Goal: Task Accomplishment & Management: Manage account settings

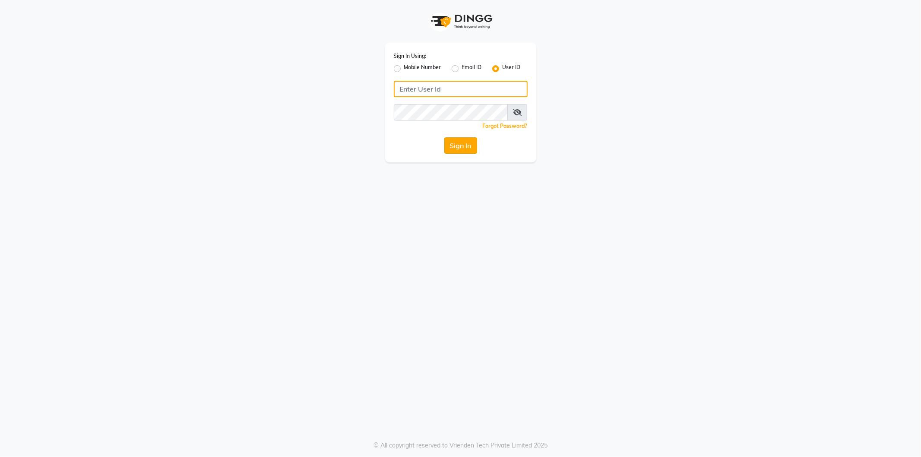
type input "snowgirl"
click at [457, 149] on button "Sign In" at bounding box center [460, 145] width 33 height 16
click at [457, 149] on div "Sign In" at bounding box center [461, 145] width 134 height 16
click at [457, 152] on div "Sign In" at bounding box center [461, 145] width 134 height 16
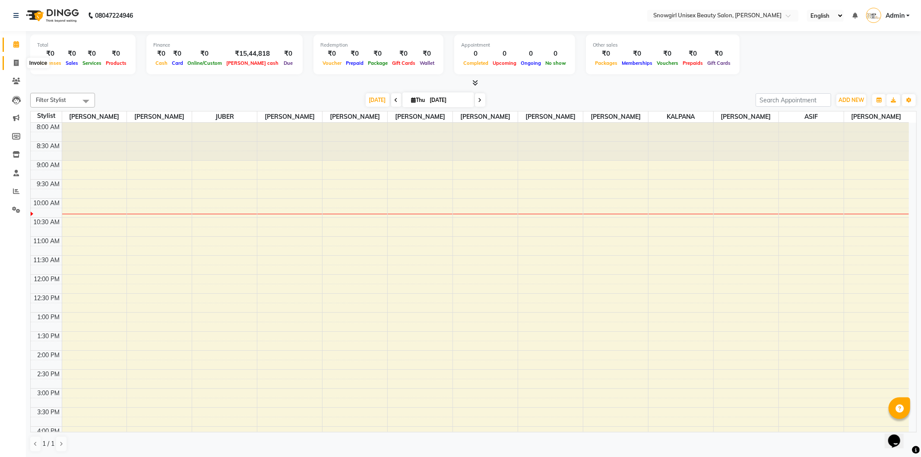
click at [16, 63] on icon at bounding box center [16, 63] width 5 height 6
select select "service"
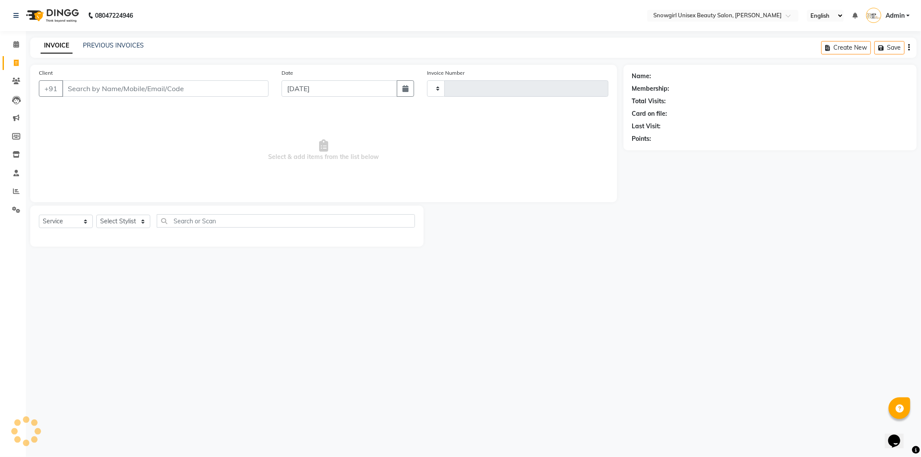
type input "2066"
select select "5593"
click at [126, 46] on link "PREVIOUS INVOICES" at bounding box center [113, 45] width 61 height 8
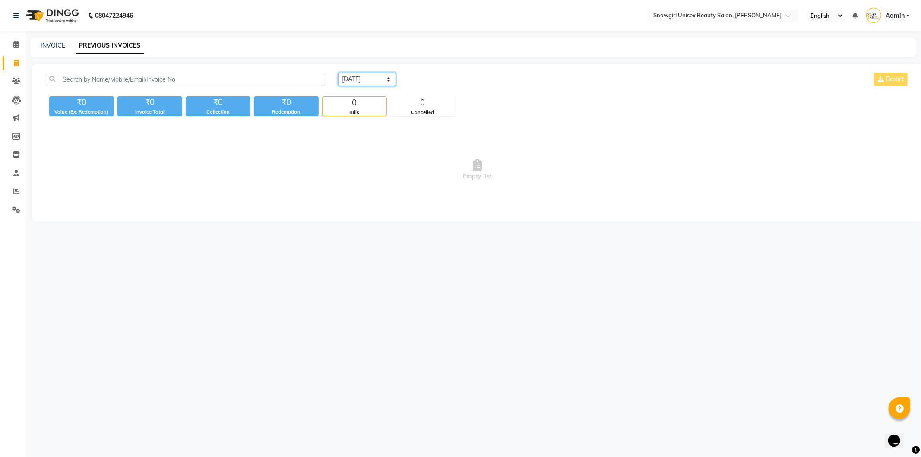
drag, startPoint x: 368, startPoint y: 77, endPoint x: 369, endPoint y: 81, distance: 4.5
click at [368, 77] on select "[DATE] [DATE] Custom Range" at bounding box center [367, 79] width 58 height 13
select select "[DATE]"
click at [338, 73] on select "[DATE] [DATE] Custom Range" at bounding box center [367, 79] width 58 height 13
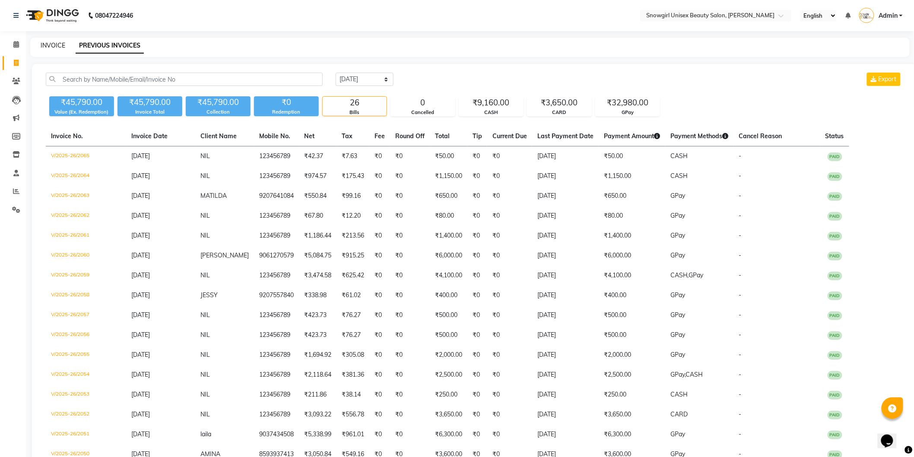
click at [55, 44] on link "INVOICE" at bounding box center [53, 45] width 25 height 8
select select "service"
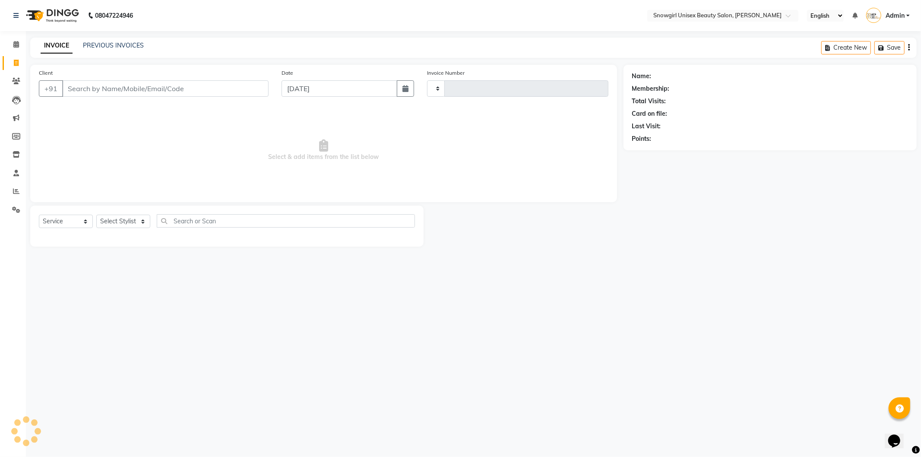
type input "2066"
select select "5593"
click at [404, 88] on icon "button" at bounding box center [406, 88] width 6 height 7
select select "9"
select select "2025"
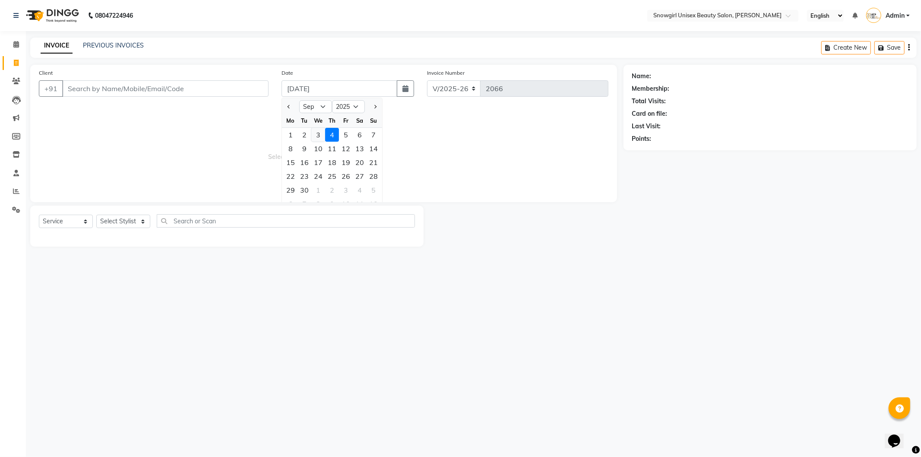
click at [322, 130] on div "3" at bounding box center [318, 135] width 14 height 14
type input "[DATE]"
click at [210, 88] on input "Client" at bounding box center [165, 88] width 206 height 16
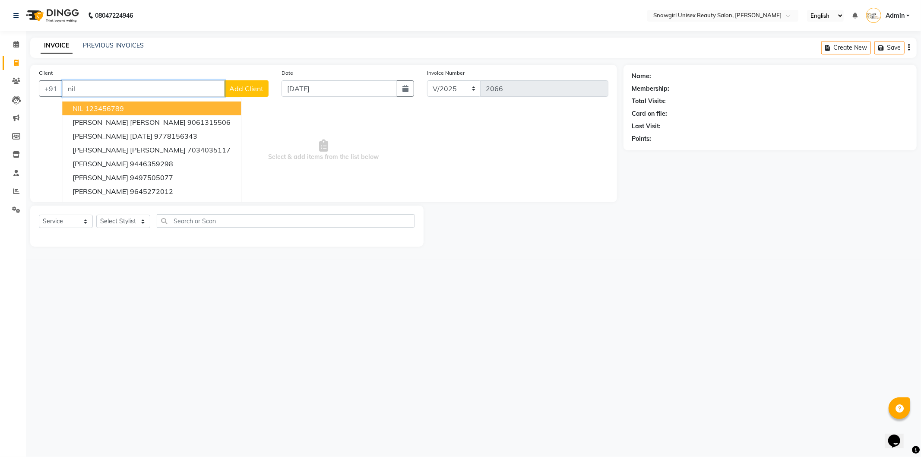
click at [134, 110] on button "NIL 123456789" at bounding box center [151, 109] width 179 height 14
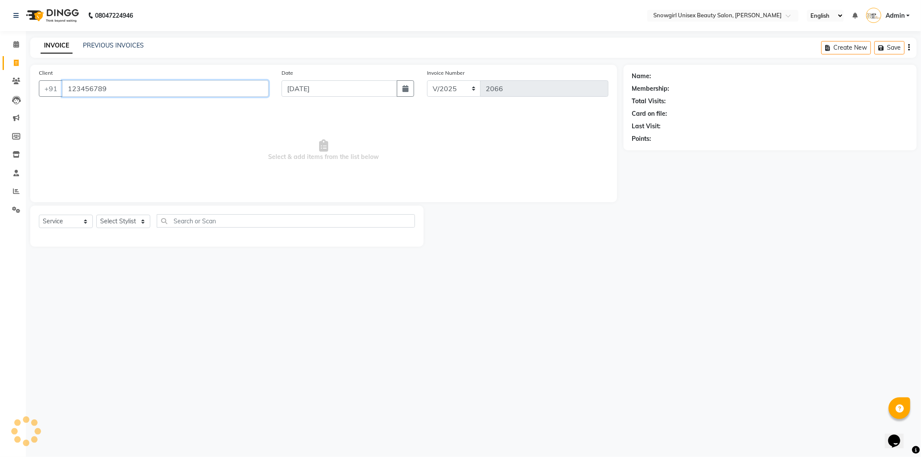
type input "123456789"
click at [141, 214] on div "Select Service Product Membership Package Voucher Prepaid Gift Card Select Styl…" at bounding box center [227, 224] width 376 height 20
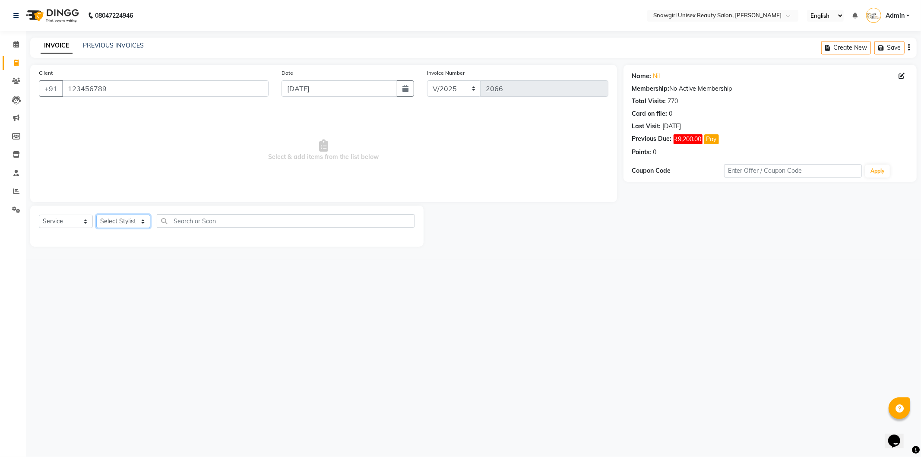
click at [141, 215] on select "Select Stylist [PERSON_NAME] [PERSON_NAME] [PERSON_NAME] [PERSON_NAME] [PERSON_…" at bounding box center [123, 221] width 54 height 13
click at [139, 223] on select "Select Stylist [PERSON_NAME] [PERSON_NAME] [PERSON_NAME] [PERSON_NAME] [PERSON_…" at bounding box center [123, 221] width 54 height 13
drag, startPoint x: 130, startPoint y: 218, endPoint x: 130, endPoint y: 225, distance: 7.4
click at [130, 218] on select "Select Stylist [PERSON_NAME] [PERSON_NAME] [PERSON_NAME] [PERSON_NAME] [PERSON_…" at bounding box center [123, 221] width 54 height 13
select select "77565"
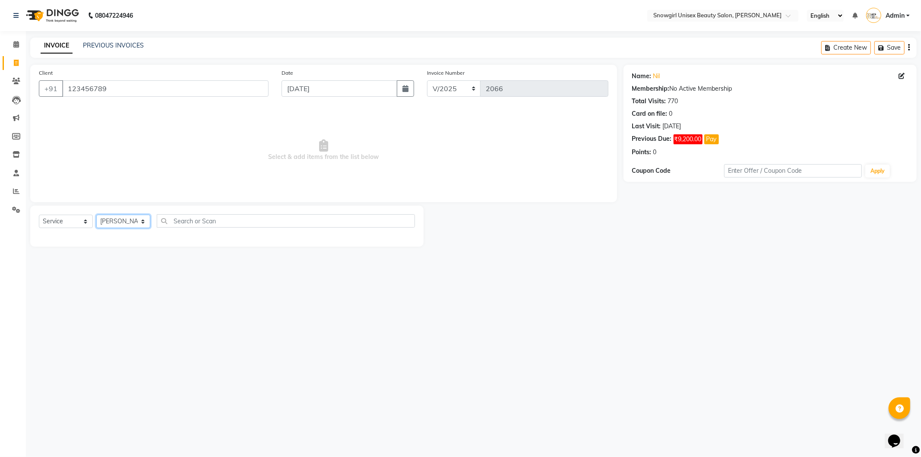
click at [96, 215] on select "Select Stylist [PERSON_NAME] [PERSON_NAME] [PERSON_NAME] [PERSON_NAME] [PERSON_…" at bounding box center [123, 221] width 54 height 13
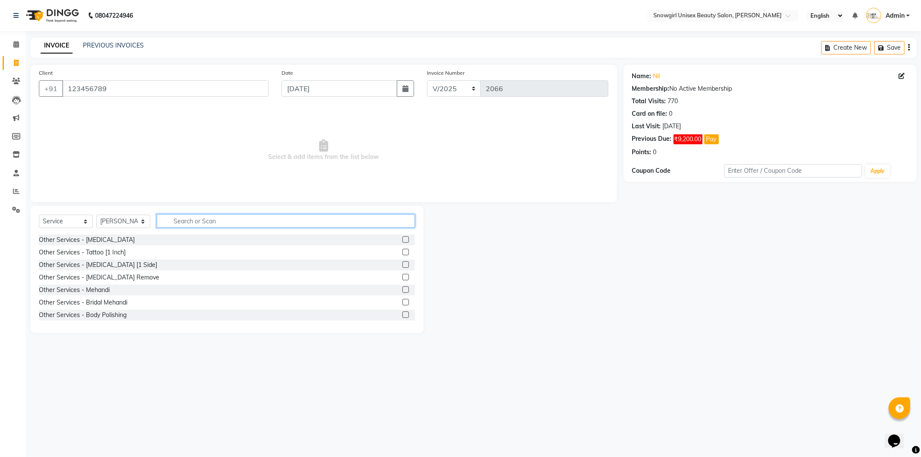
click at [193, 218] on input "text" at bounding box center [286, 220] width 258 height 13
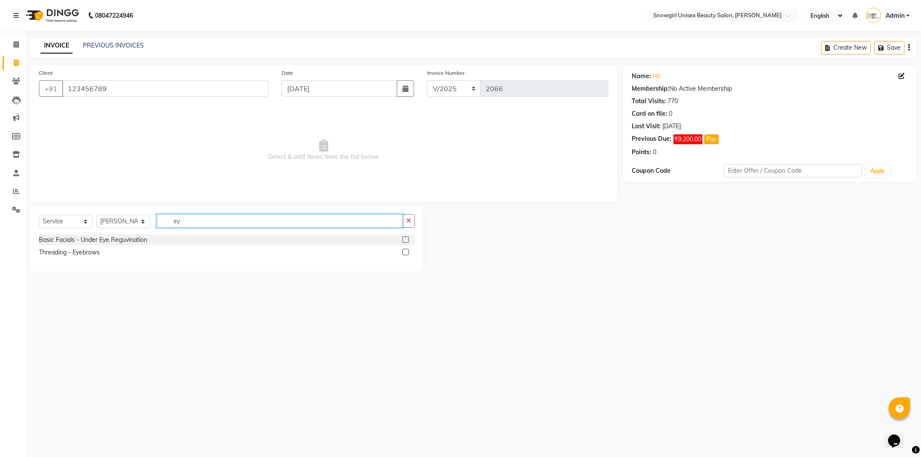
type input "ey"
click at [405, 252] on label at bounding box center [406, 252] width 6 height 6
click at [405, 252] on input "checkbox" at bounding box center [406, 253] width 6 height 6
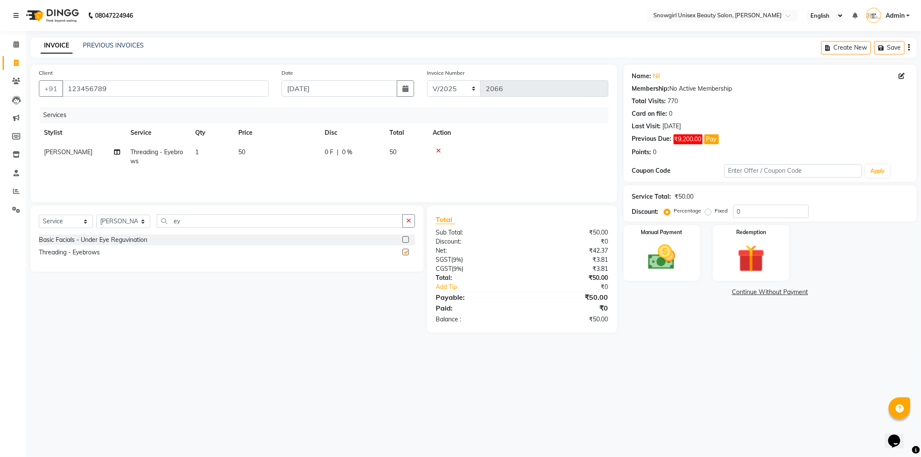
checkbox input "false"
click at [657, 257] on img at bounding box center [662, 257] width 46 height 33
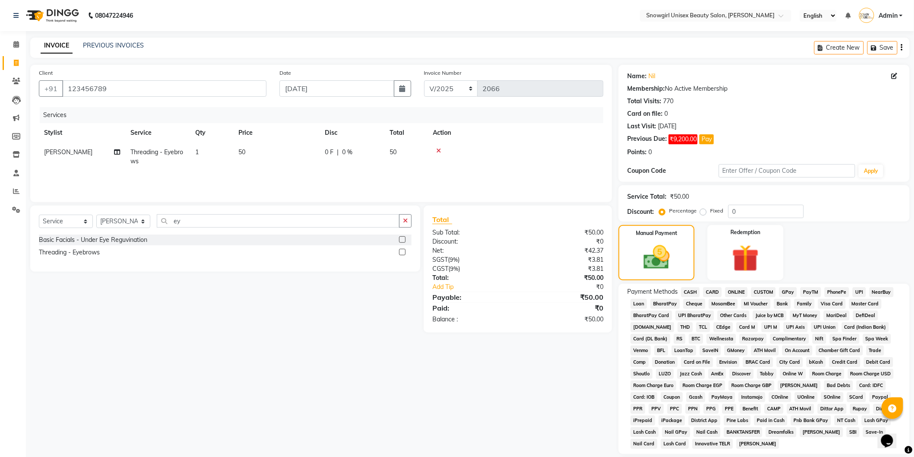
click at [692, 292] on span "CASH" at bounding box center [690, 292] width 19 height 10
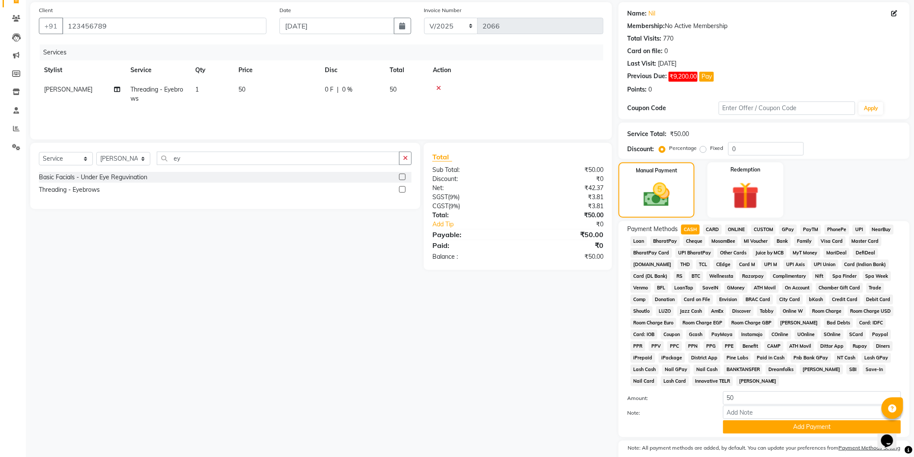
scroll to position [100, 0]
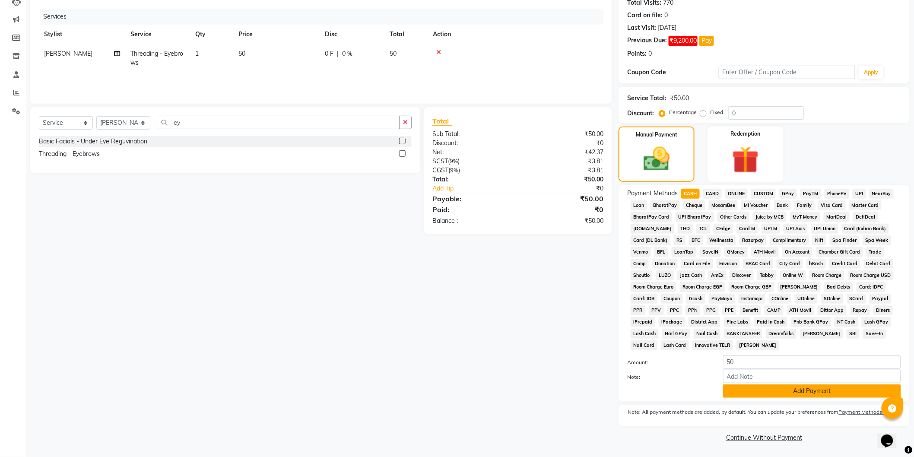
click at [806, 393] on button "Add Payment" at bounding box center [812, 390] width 178 height 13
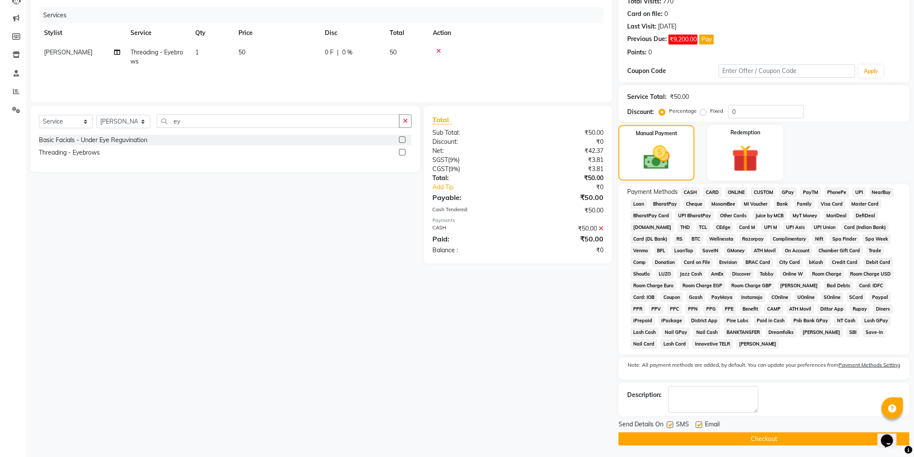
click at [792, 439] on button "Checkout" at bounding box center [764, 438] width 291 height 13
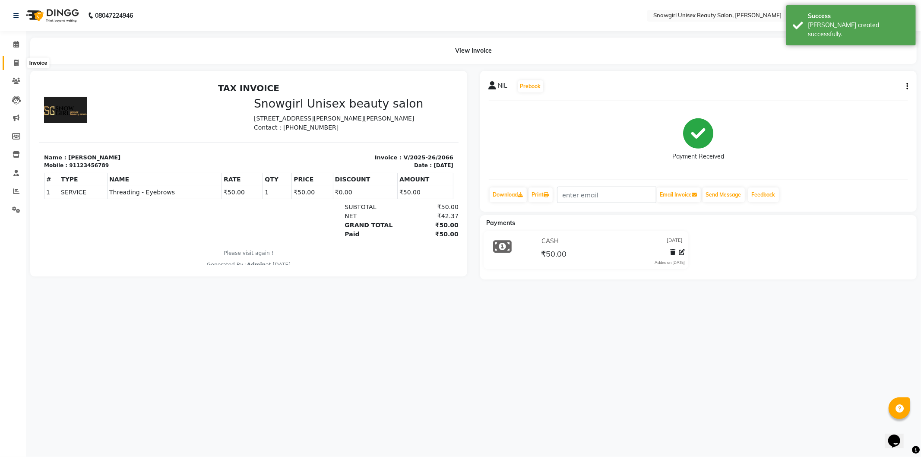
click at [11, 65] on span at bounding box center [16, 63] width 15 height 10
select select "service"
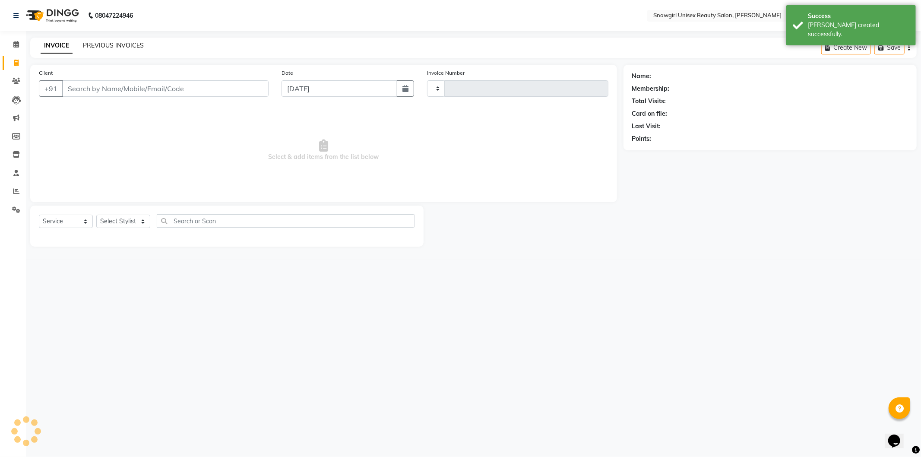
type input "2067"
select select "5593"
click at [121, 46] on link "PREVIOUS INVOICES" at bounding box center [113, 45] width 61 height 8
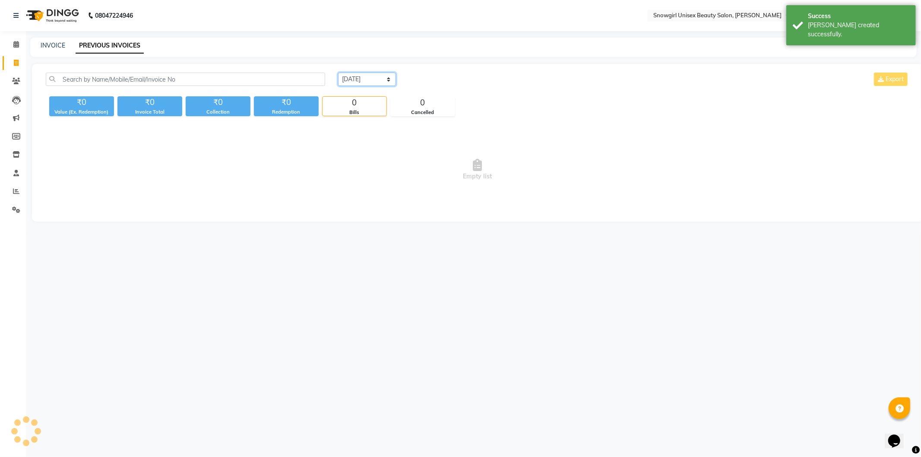
click at [355, 81] on select "[DATE] [DATE] Custom Range" at bounding box center [367, 79] width 58 height 13
click at [382, 77] on select "[DATE] [DATE] Custom Range" at bounding box center [367, 79] width 58 height 13
select select "[DATE]"
click at [338, 73] on select "[DATE] [DATE] Custom Range" at bounding box center [367, 79] width 58 height 13
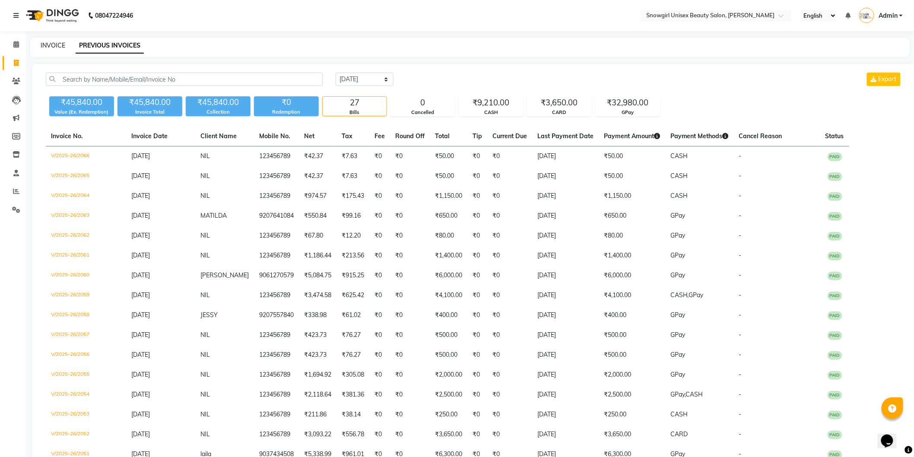
click at [55, 41] on link "INVOICE" at bounding box center [53, 45] width 25 height 8
select select "service"
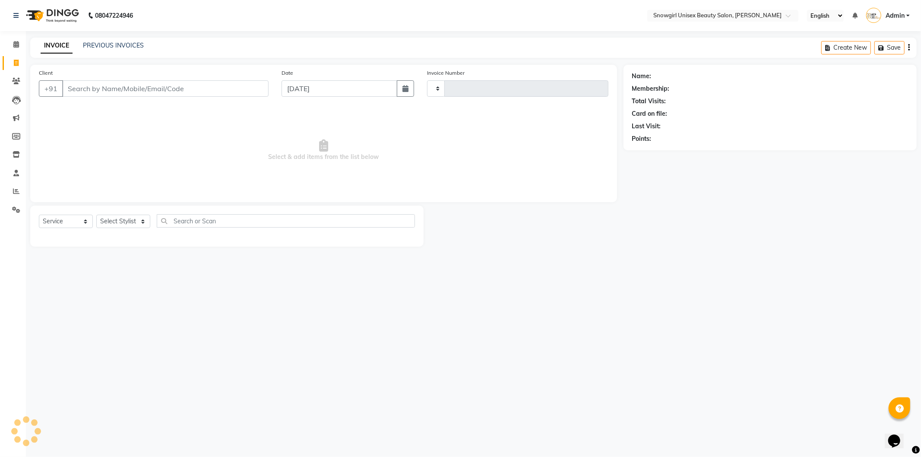
type input "2067"
select select "5593"
click at [409, 87] on button "button" at bounding box center [405, 88] width 17 height 16
click at [406, 92] on button "button" at bounding box center [405, 88] width 17 height 16
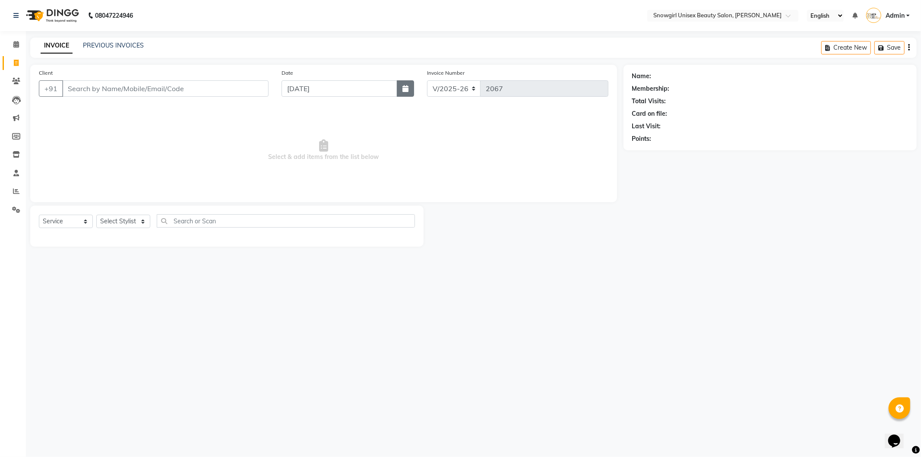
click at [406, 92] on button "button" at bounding box center [405, 88] width 17 height 16
click at [403, 88] on icon "button" at bounding box center [406, 88] width 6 height 7
select select "9"
select select "2025"
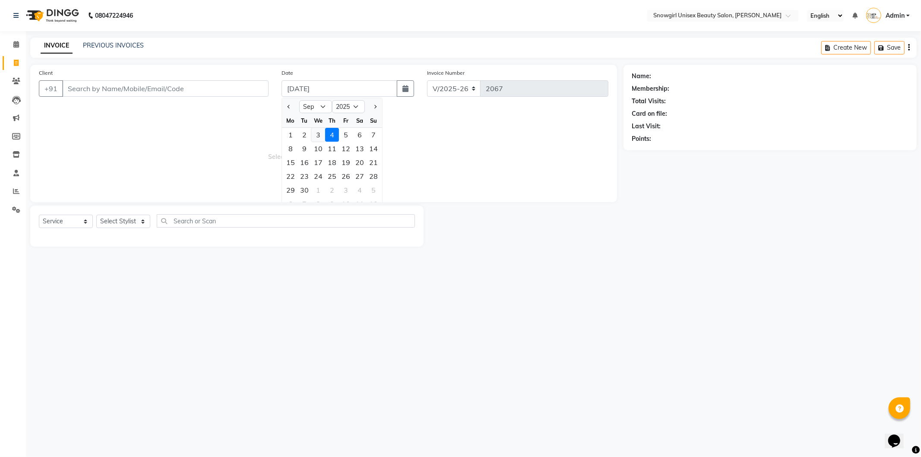
click at [318, 135] on div "3" at bounding box center [318, 135] width 14 height 14
type input "[DATE]"
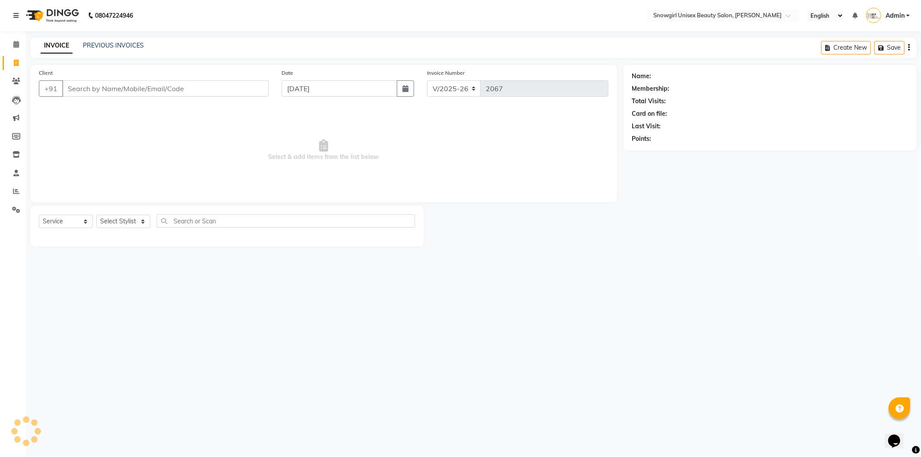
click at [318, 135] on span "Select & add items from the list below" at bounding box center [324, 150] width 570 height 86
click at [209, 85] on input "Client" at bounding box center [165, 88] width 206 height 16
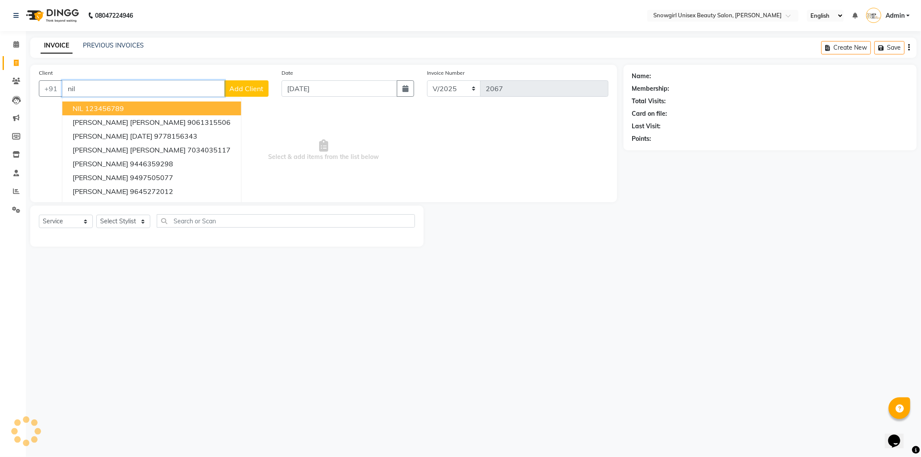
click at [138, 105] on button "NIL 123456789" at bounding box center [151, 109] width 179 height 14
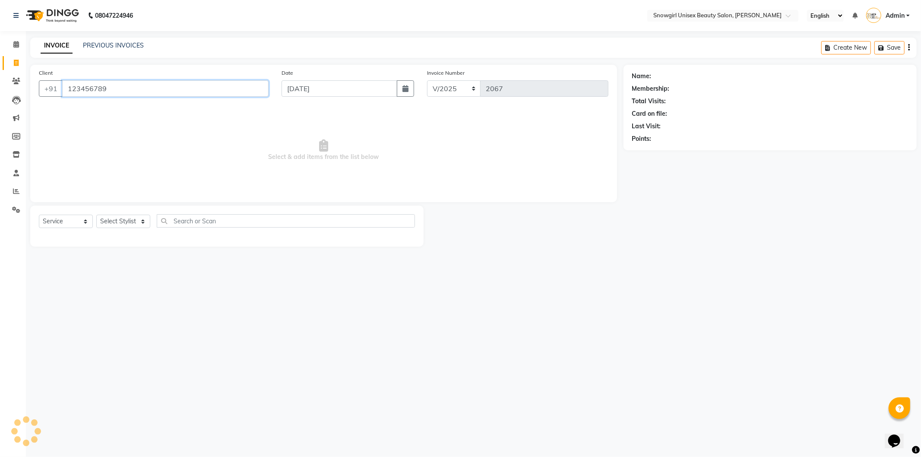
type input "123456789"
click at [140, 222] on select "Select Stylist [PERSON_NAME] [PERSON_NAME] [PERSON_NAME] [PERSON_NAME] [PERSON_…" at bounding box center [123, 221] width 54 height 13
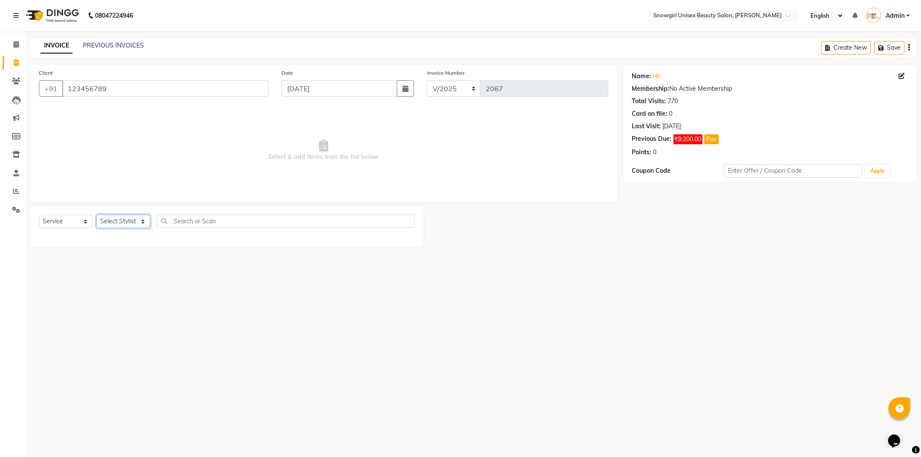
select select "43464"
click at [96, 215] on select "Select Stylist [PERSON_NAME] [PERSON_NAME] [PERSON_NAME] [PERSON_NAME] [PERSON_…" at bounding box center [123, 221] width 54 height 13
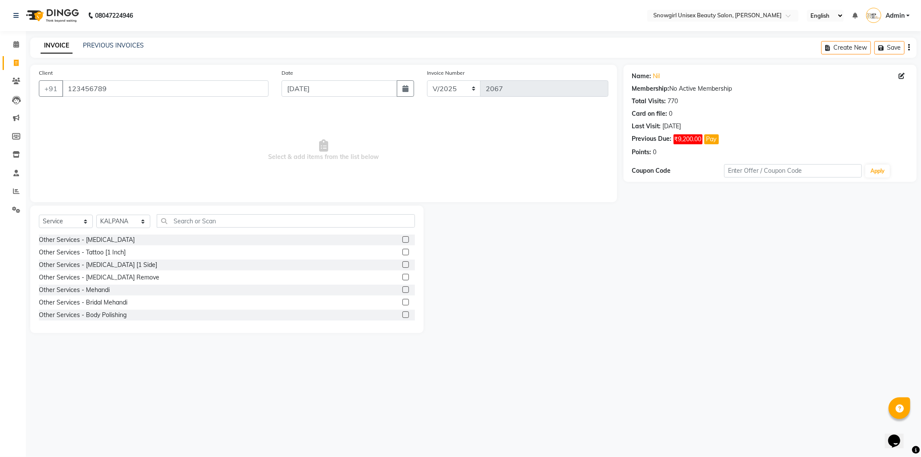
click at [131, 339] on main "INVOICE PREVIOUS INVOICES Create New Save Client [PHONE_NUMBER] Date [DATE] Inv…" at bounding box center [473, 192] width 895 height 308
click at [217, 217] on input "text" at bounding box center [286, 220] width 258 height 13
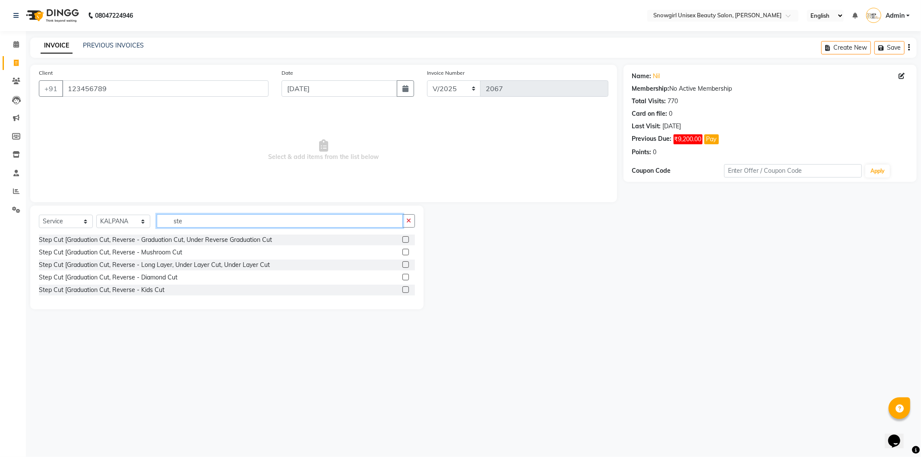
type input "ste"
click at [404, 238] on label at bounding box center [406, 239] width 6 height 6
click at [404, 238] on input "checkbox" at bounding box center [406, 240] width 6 height 6
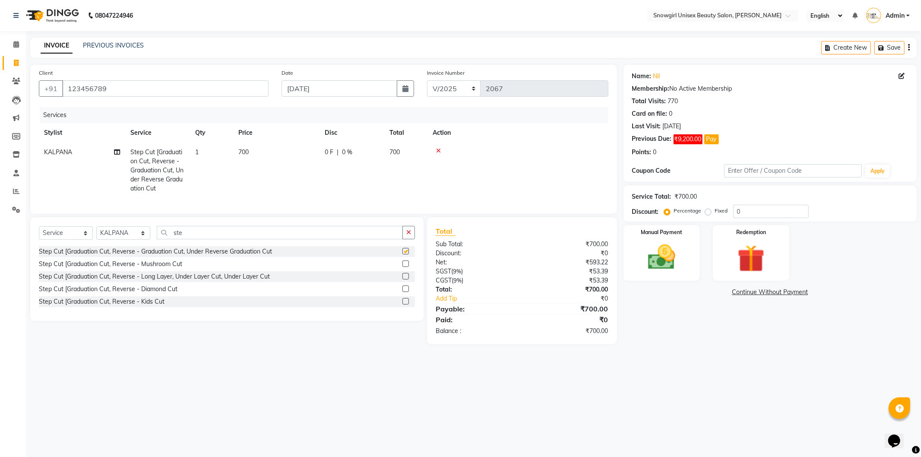
checkbox input "false"
click at [654, 274] on div "Manual Payment" at bounding box center [661, 253] width 79 height 58
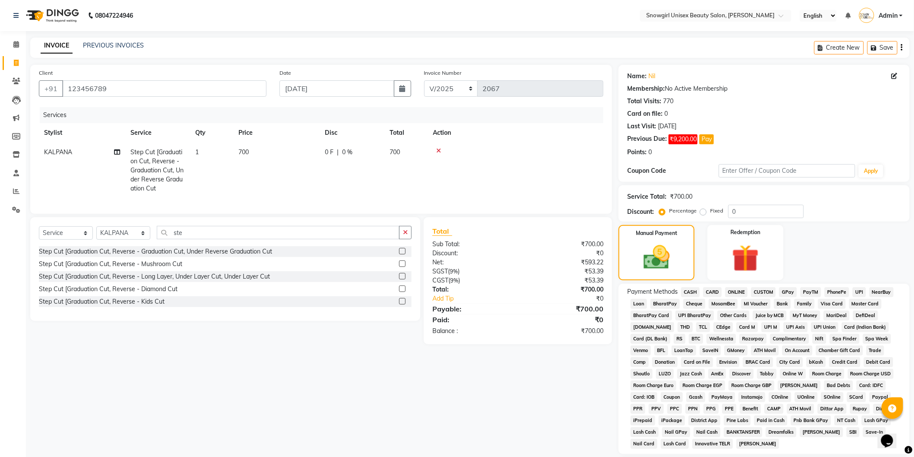
click at [688, 289] on span "CASH" at bounding box center [690, 292] width 19 height 10
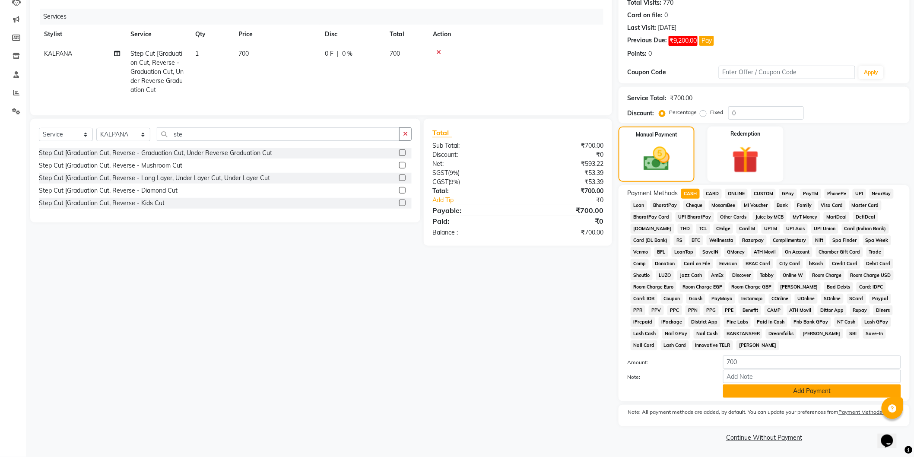
click at [768, 392] on button "Add Payment" at bounding box center [812, 390] width 178 height 13
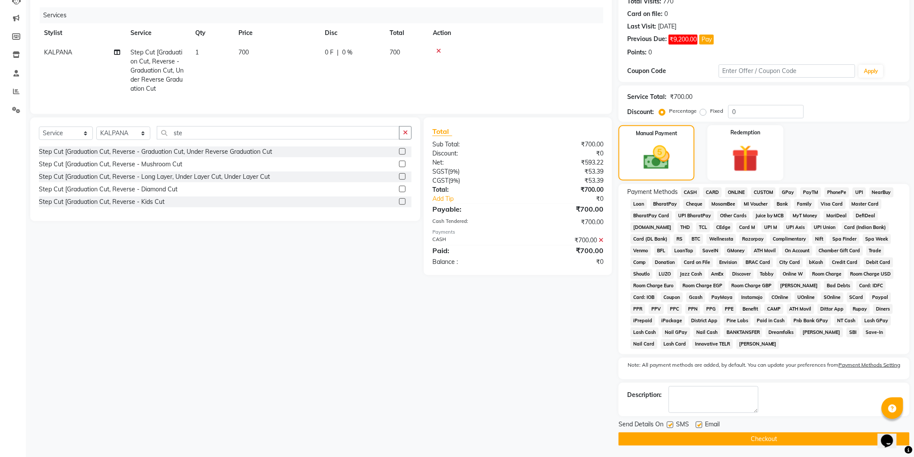
click at [771, 442] on button "Checkout" at bounding box center [764, 438] width 291 height 13
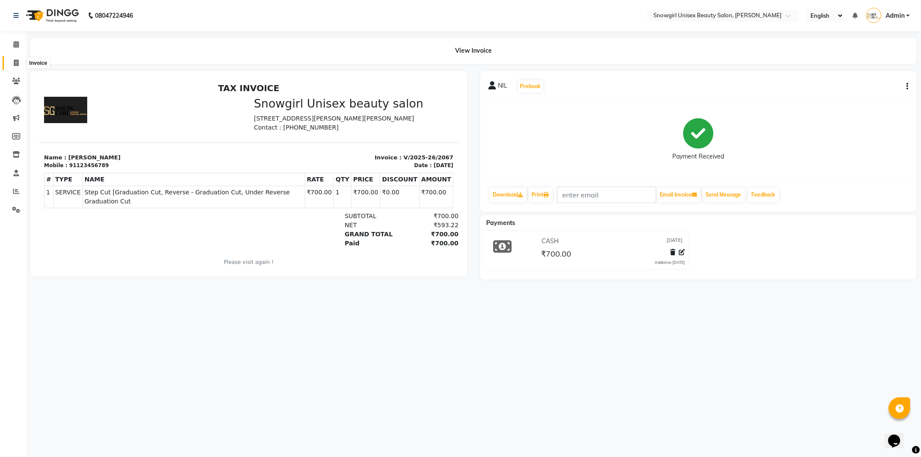
click at [15, 65] on icon at bounding box center [16, 63] width 5 height 6
select select "service"
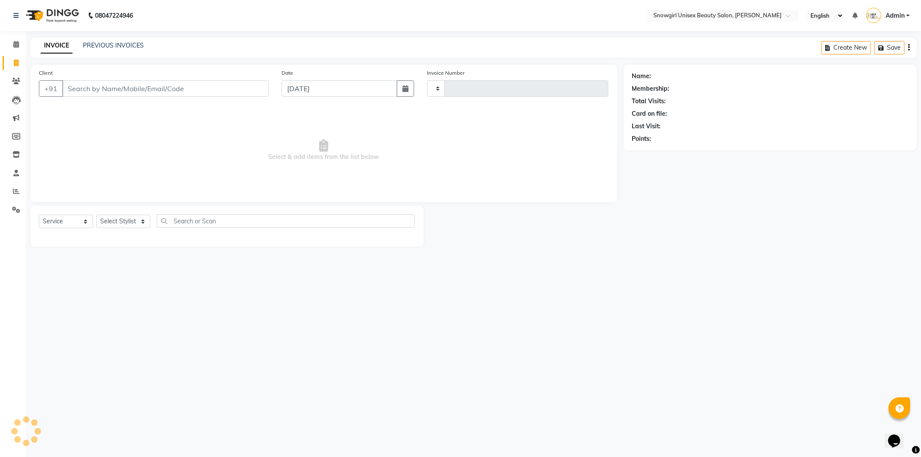
type input "2068"
select select "5593"
click at [151, 87] on input "Client" at bounding box center [165, 88] width 206 height 16
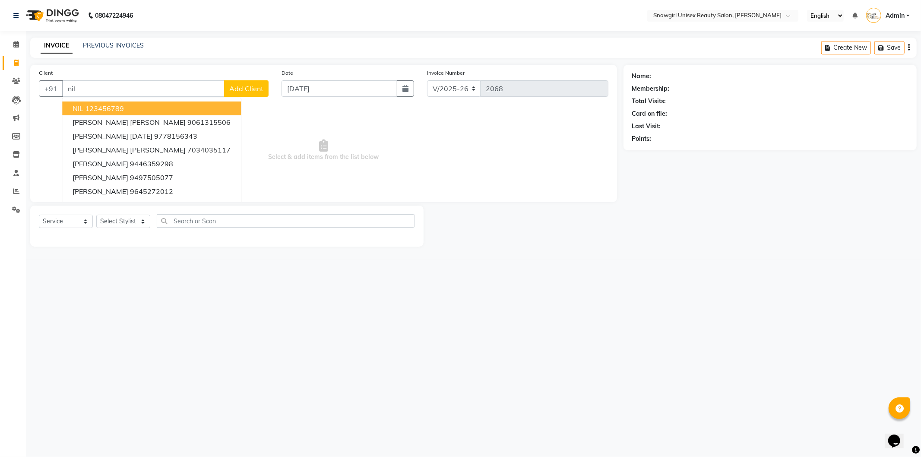
click at [129, 102] on button "NIL 123456789" at bounding box center [151, 109] width 179 height 14
type input "123456789"
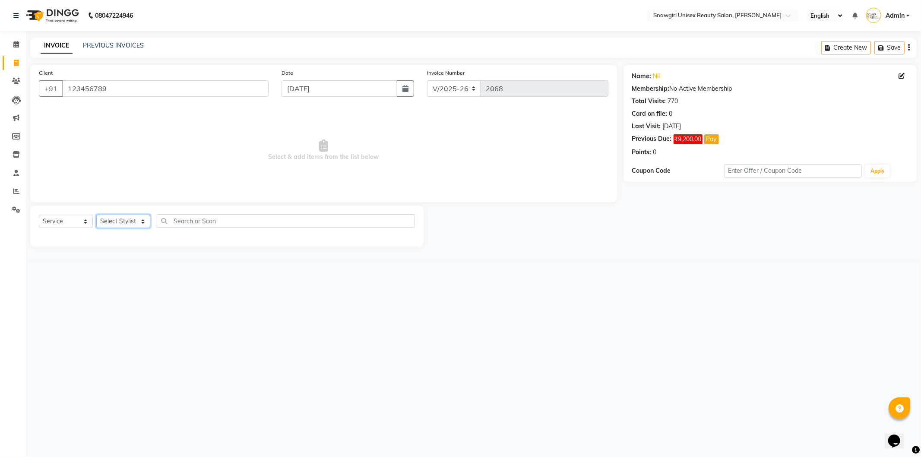
click at [136, 222] on select "Select Stylist [PERSON_NAME] [PERSON_NAME] [PERSON_NAME] [PERSON_NAME] [PERSON_…" at bounding box center [123, 221] width 54 height 13
select select "39196"
click at [96, 215] on select "Select Stylist [PERSON_NAME] [PERSON_NAME] [PERSON_NAME] [PERSON_NAME] [PERSON_…" at bounding box center [123, 221] width 54 height 13
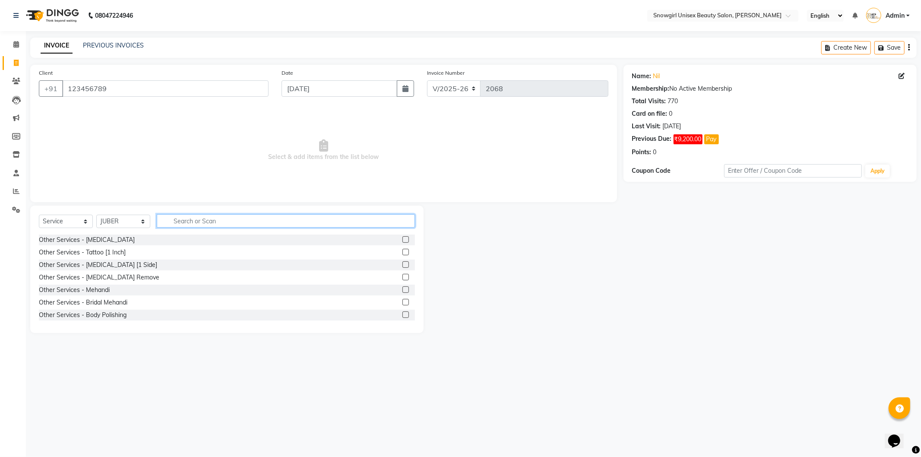
click at [222, 217] on input "text" at bounding box center [286, 220] width 258 height 13
type input "h"
click at [229, 219] on input "text" at bounding box center [286, 220] width 258 height 13
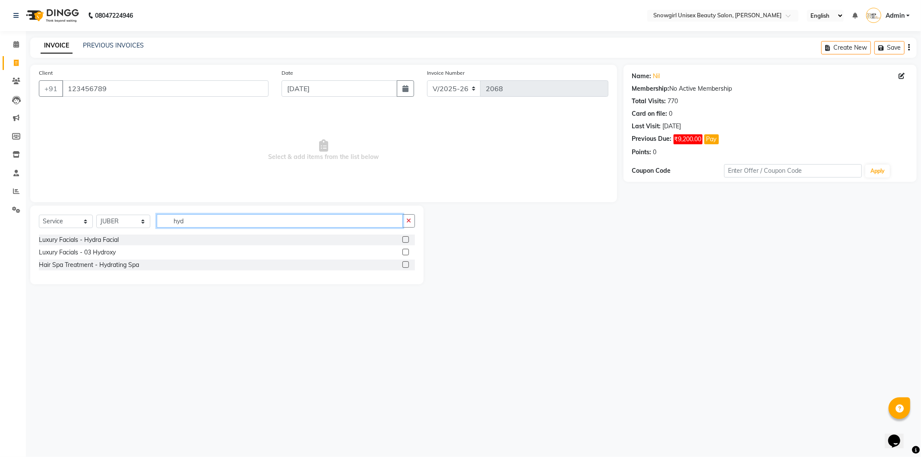
type input "hyd"
click at [408, 264] on label at bounding box center [406, 264] width 6 height 6
click at [408, 264] on input "checkbox" at bounding box center [406, 265] width 6 height 6
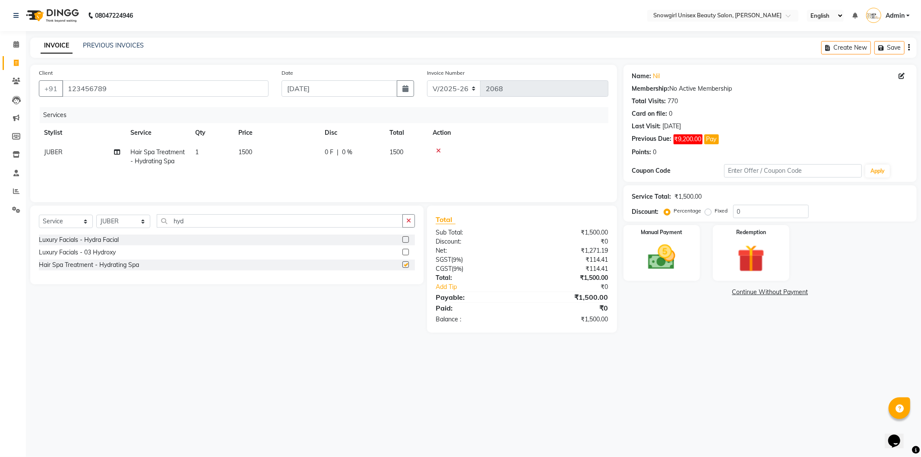
checkbox input "false"
click at [664, 264] on img at bounding box center [662, 257] width 46 height 33
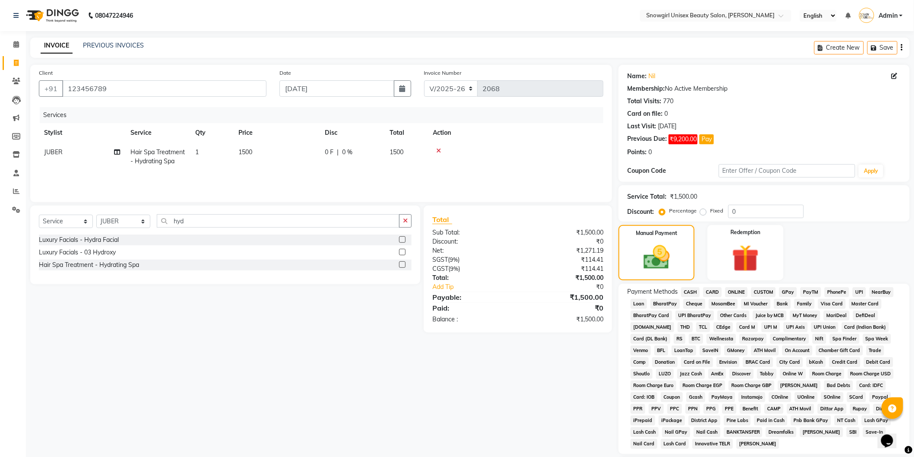
click at [791, 292] on span "GPay" at bounding box center [788, 292] width 18 height 10
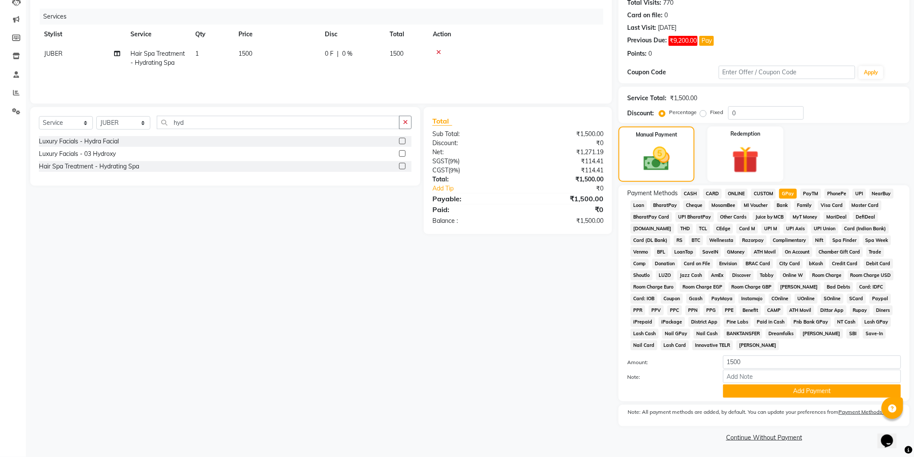
scroll to position [100, 0]
click at [799, 392] on button "Add Payment" at bounding box center [812, 390] width 178 height 13
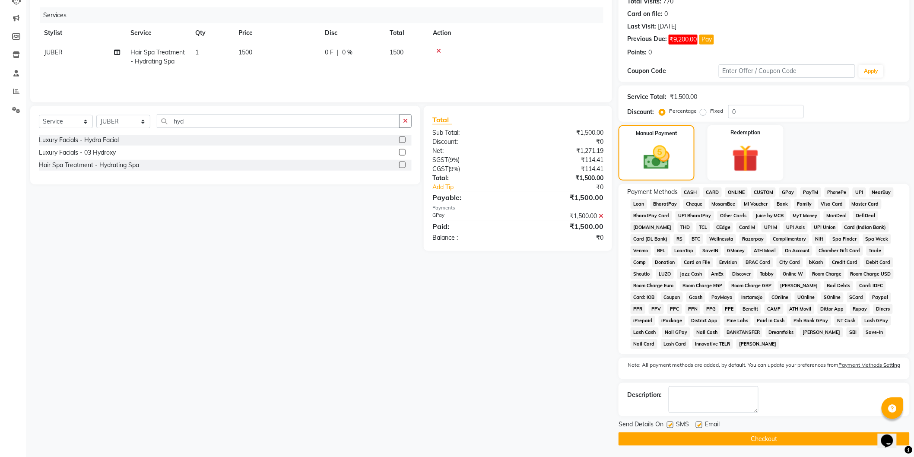
click at [810, 437] on button "Checkout" at bounding box center [764, 438] width 291 height 13
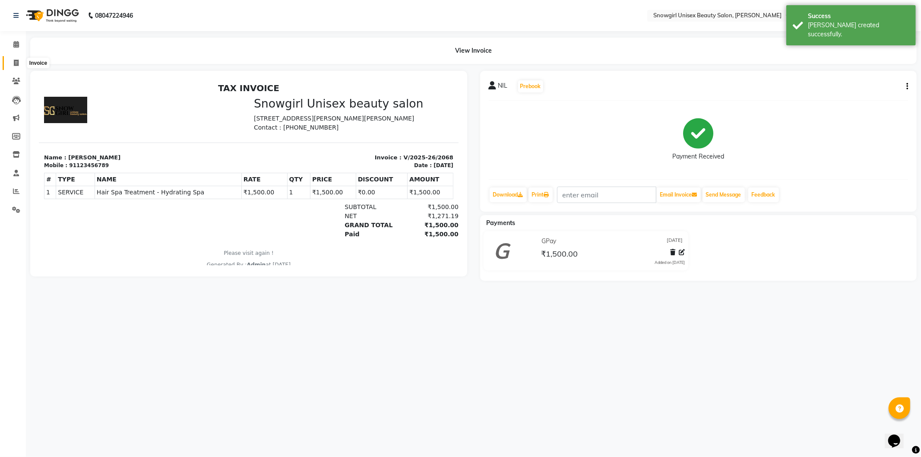
click at [11, 66] on span at bounding box center [16, 63] width 15 height 10
select select "service"
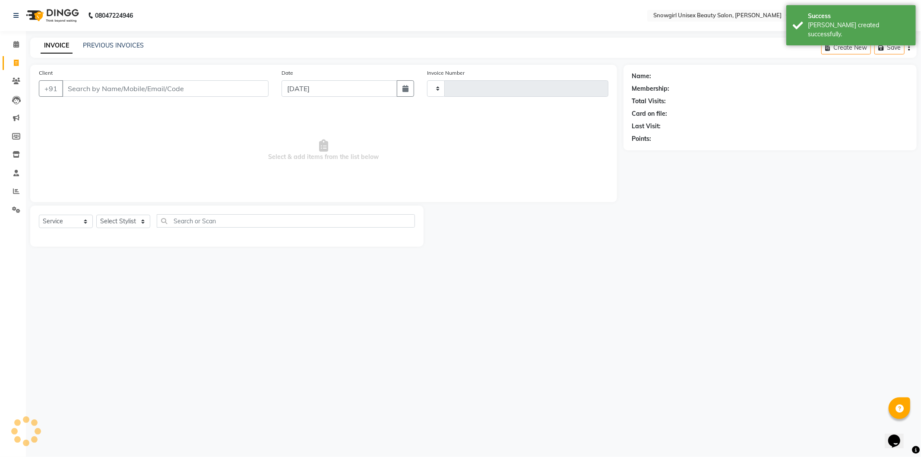
type input "2069"
select select "5593"
click at [401, 90] on button "button" at bounding box center [405, 88] width 17 height 16
select select "9"
select select "2025"
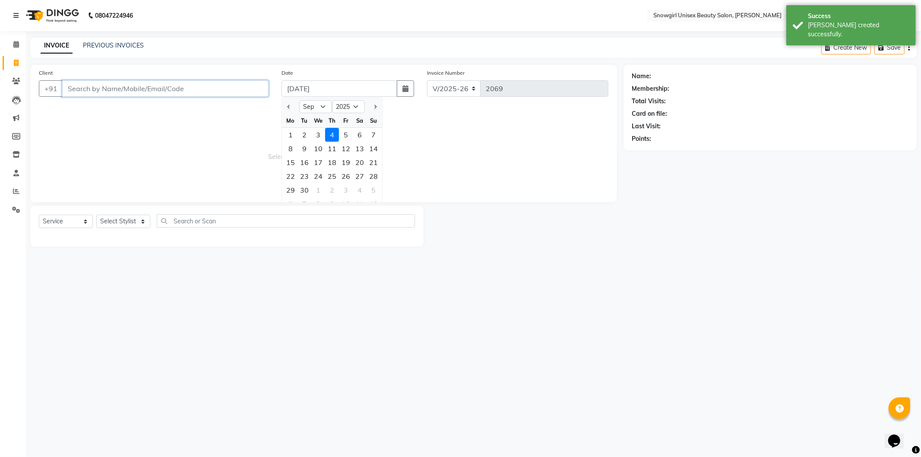
click at [149, 92] on input "Client" at bounding box center [165, 88] width 206 height 16
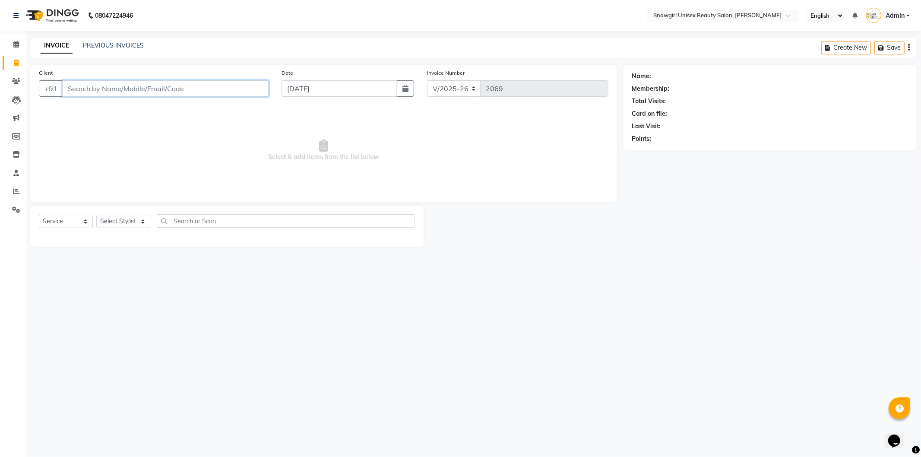
click at [193, 83] on input "Client" at bounding box center [165, 88] width 206 height 16
click at [404, 94] on button "button" at bounding box center [405, 88] width 17 height 16
select select "9"
select select "2025"
click at [413, 149] on span "Select & add items from the list below" at bounding box center [324, 150] width 570 height 86
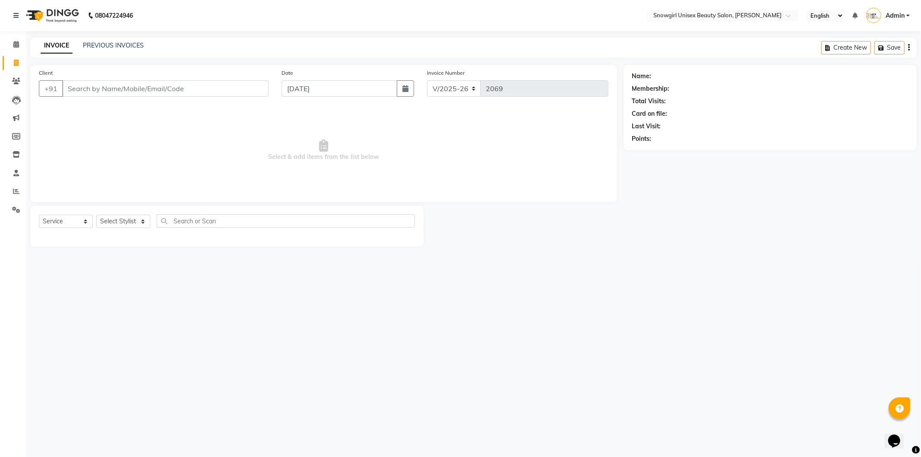
click at [219, 97] on div "Client +91" at bounding box center [153, 85] width 243 height 35
click at [219, 92] on input "Client" at bounding box center [165, 88] width 206 height 16
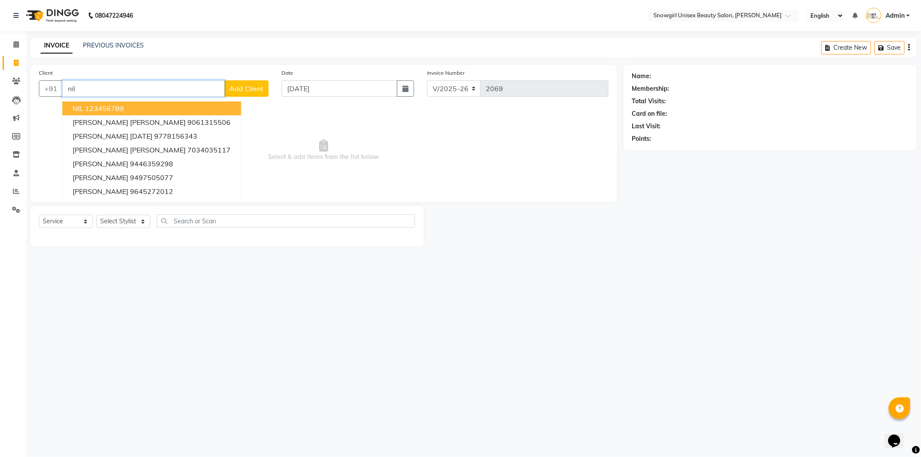
click at [118, 107] on ngb-highlight "123456789" at bounding box center [104, 108] width 39 height 9
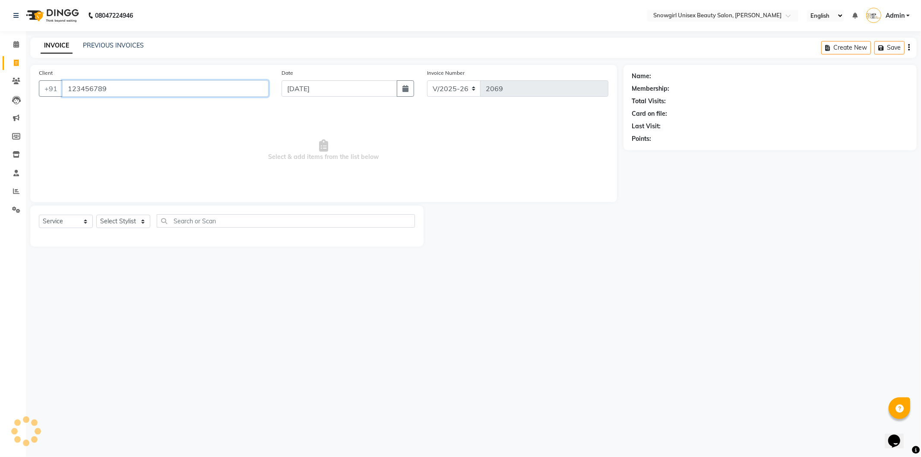
type input "123456789"
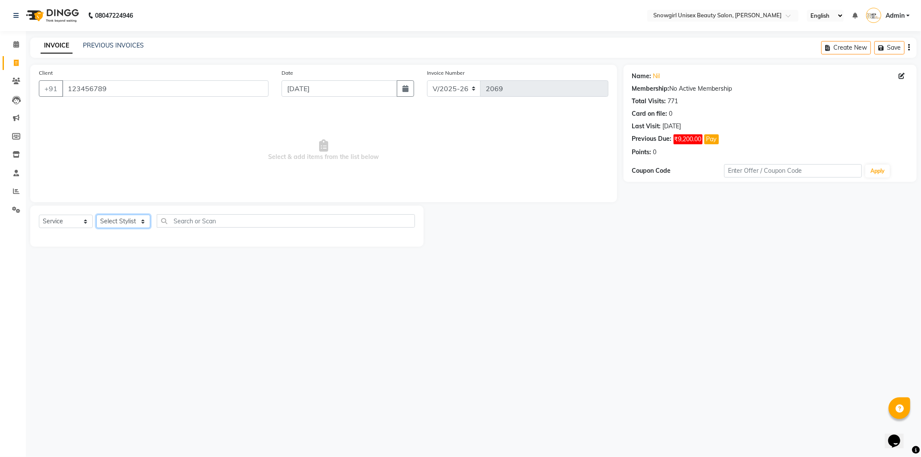
click at [137, 219] on select "Select Stylist [PERSON_NAME] [PERSON_NAME] [PERSON_NAME] [PERSON_NAME] [PERSON_…" at bounding box center [123, 221] width 54 height 13
select select "43464"
click at [96, 215] on select "Select Stylist [PERSON_NAME] [PERSON_NAME] [PERSON_NAME] [PERSON_NAME] [PERSON_…" at bounding box center [123, 221] width 54 height 13
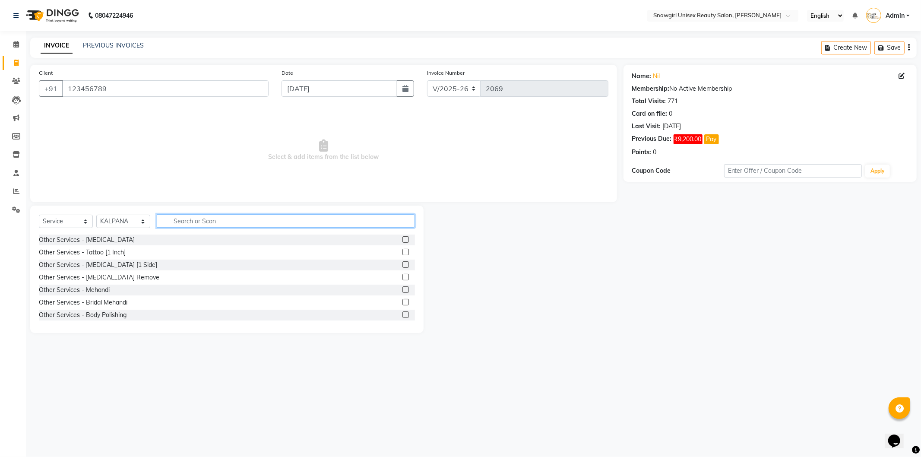
click at [189, 214] on input "text" at bounding box center [286, 220] width 258 height 13
click at [170, 219] on input "text" at bounding box center [286, 220] width 258 height 13
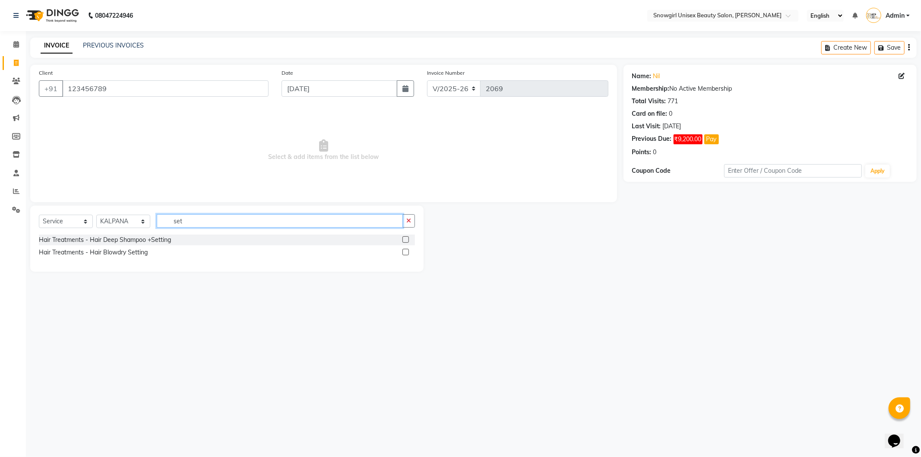
type input "set"
click at [404, 239] on label at bounding box center [406, 239] width 6 height 6
click at [404, 239] on input "checkbox" at bounding box center [406, 240] width 6 height 6
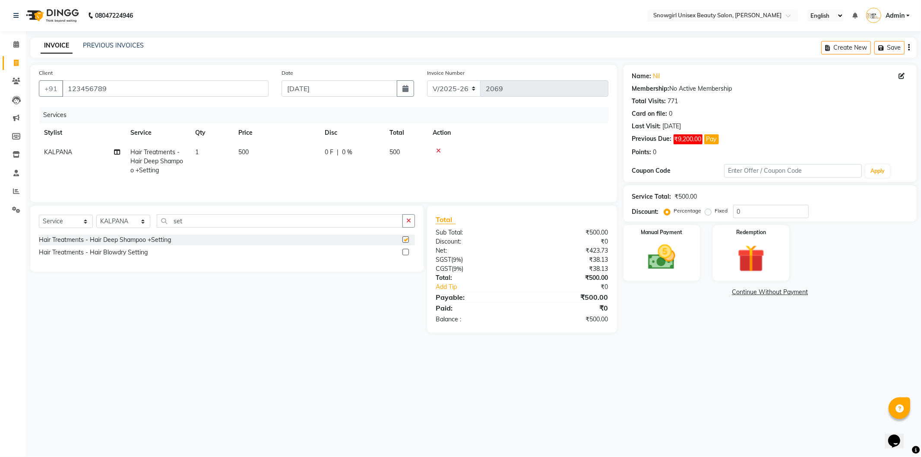
checkbox input "false"
click at [406, 252] on label at bounding box center [406, 252] width 6 height 6
click at [406, 252] on input "checkbox" at bounding box center [406, 253] width 6 height 6
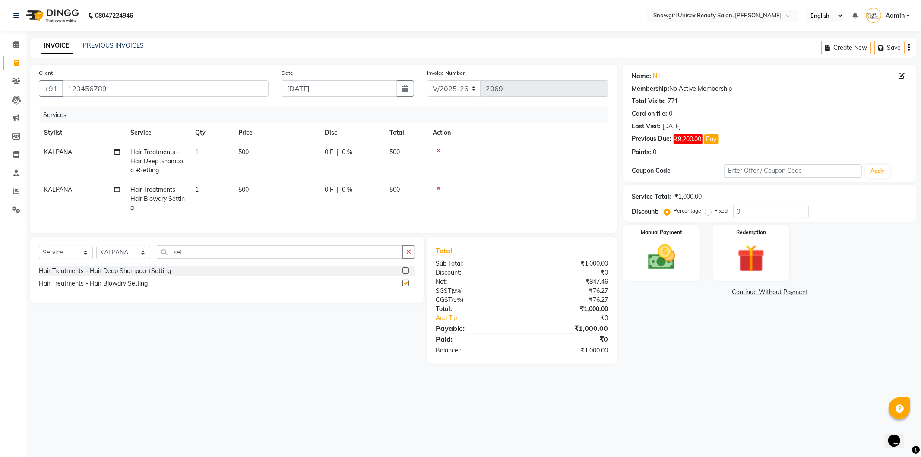
checkbox input "false"
click at [431, 147] on td at bounding box center [518, 162] width 181 height 38
click at [438, 149] on icon at bounding box center [438, 151] width 5 height 6
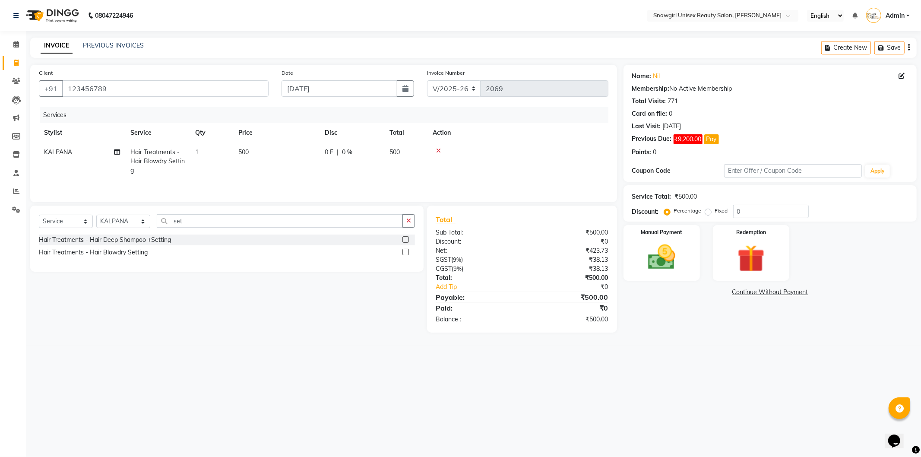
click at [438, 149] on icon at bounding box center [438, 151] width 5 height 6
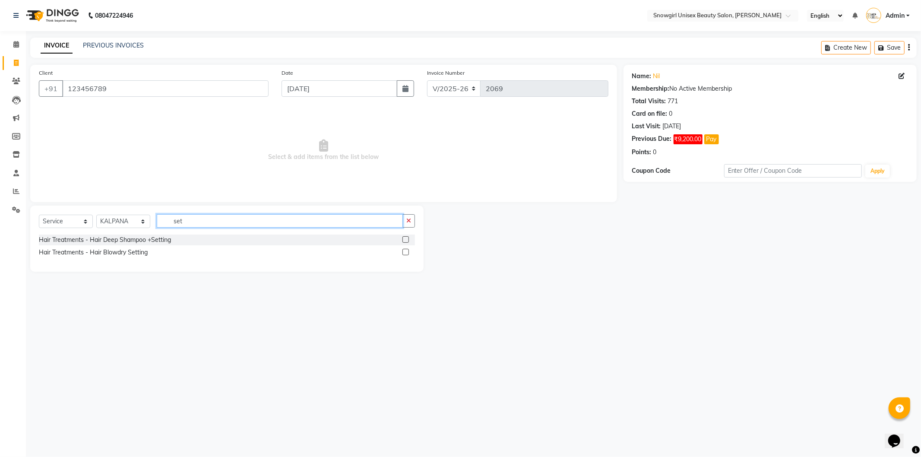
click at [181, 221] on input "set" at bounding box center [280, 220] width 246 height 13
type input "part"
click at [404, 238] on label at bounding box center [406, 239] width 6 height 6
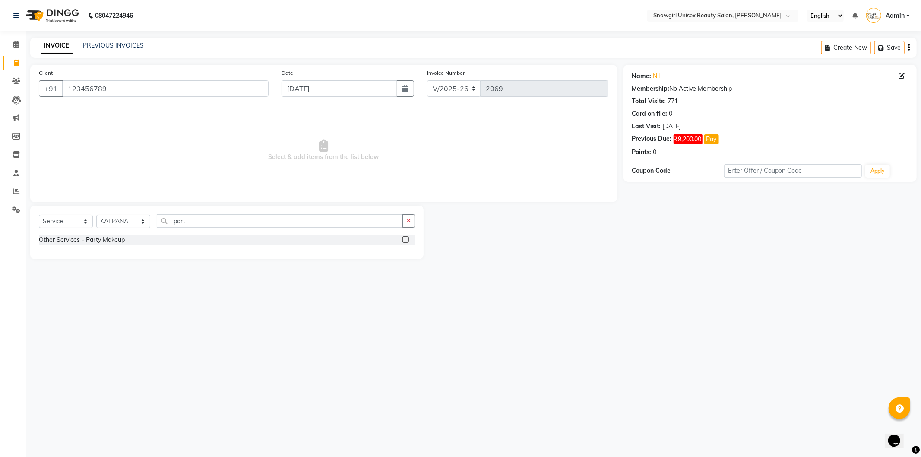
click at [404, 238] on input "checkbox" at bounding box center [406, 240] width 6 height 6
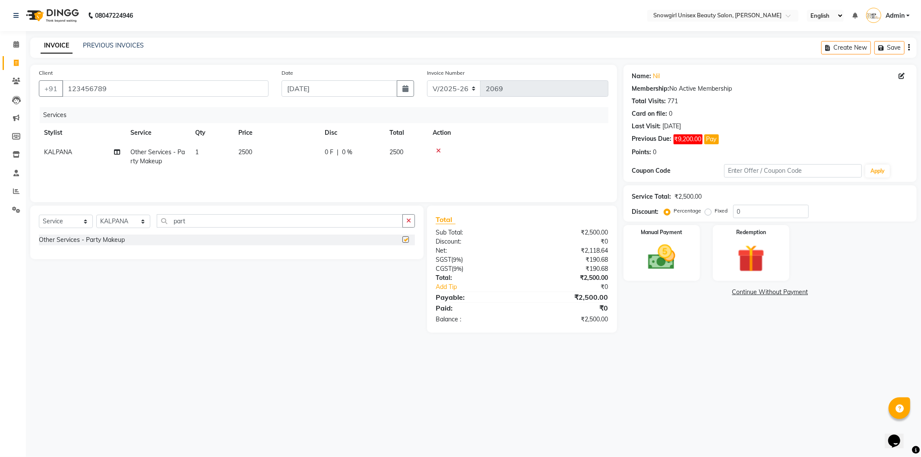
checkbox input "false"
click at [243, 153] on span "2500" at bounding box center [245, 152] width 14 height 8
select select "43464"
click at [285, 155] on input "2500" at bounding box center [317, 154] width 76 height 13
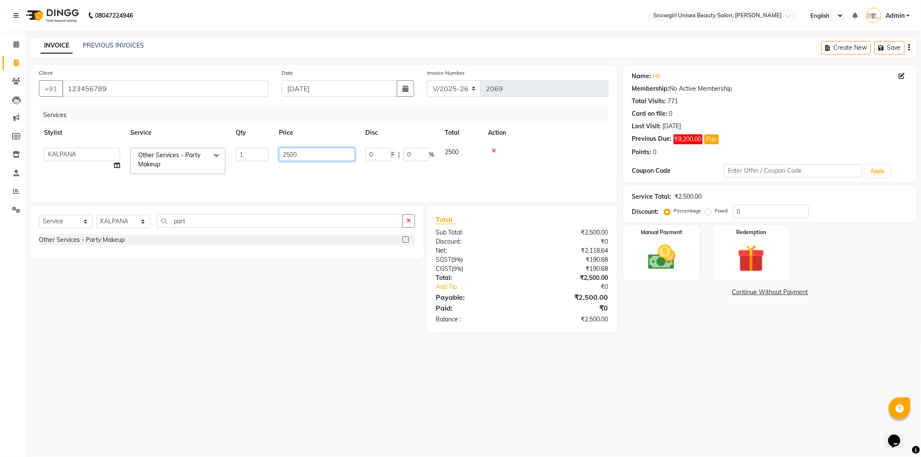
click at [285, 155] on input "2500" at bounding box center [317, 154] width 76 height 13
type input "2000"
click at [270, 169] on tr "[PERSON_NAME] [PERSON_NAME] [PERSON_NAME] [PERSON_NAME] [PERSON_NAME] [PERSON_N…" at bounding box center [324, 161] width 570 height 37
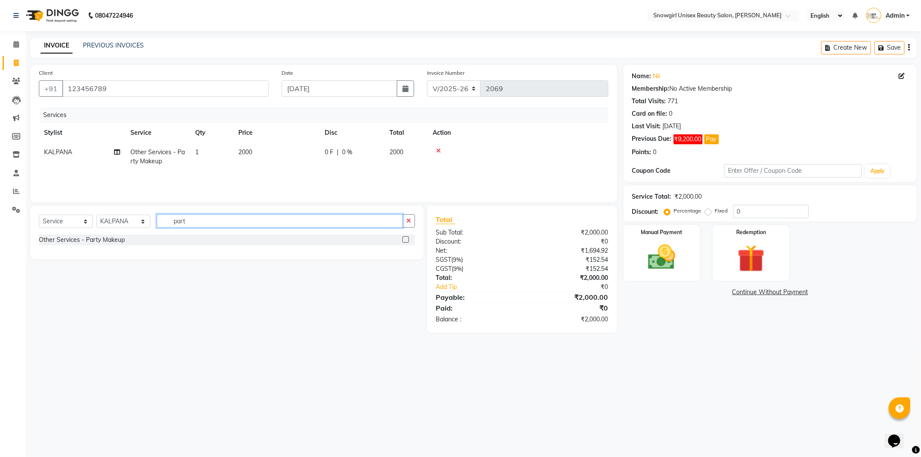
click at [178, 222] on input "part" at bounding box center [280, 220] width 246 height 13
click at [247, 149] on span "2000" at bounding box center [245, 152] width 14 height 8
select select "43464"
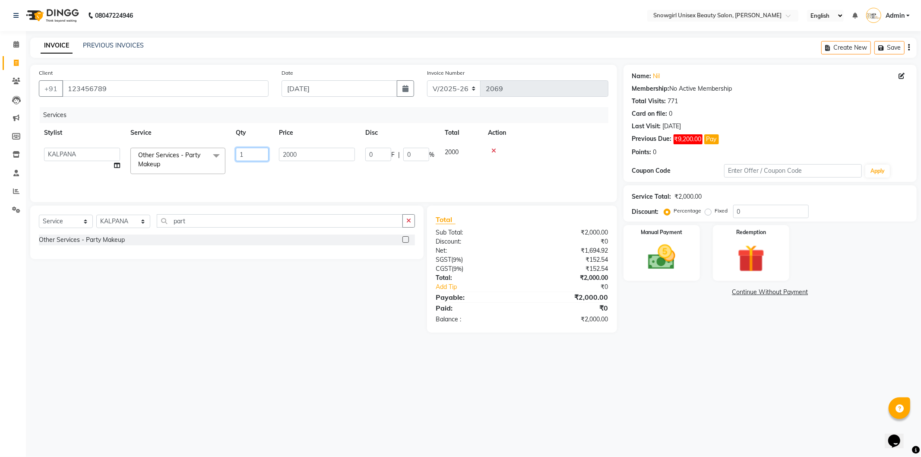
click at [247, 149] on input "1" at bounding box center [252, 154] width 33 height 13
click at [292, 155] on td "2000" at bounding box center [276, 157] width 86 height 29
select select "43464"
click at [289, 156] on input "2000" at bounding box center [317, 154] width 76 height 13
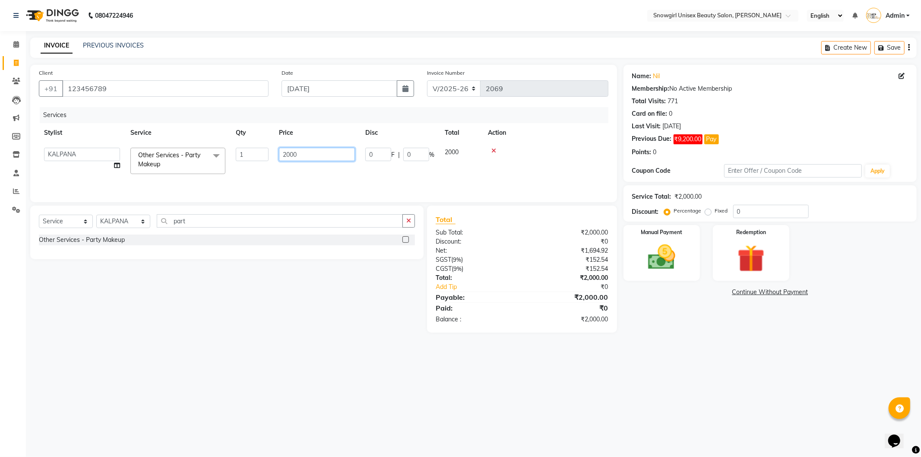
click at [289, 156] on input "2000" at bounding box center [317, 154] width 76 height 13
type input "2500"
click at [307, 177] on div "Services Stylist Service Qty Price Disc Total Action [PERSON_NAME] [PERSON_NAME…" at bounding box center [324, 150] width 570 height 86
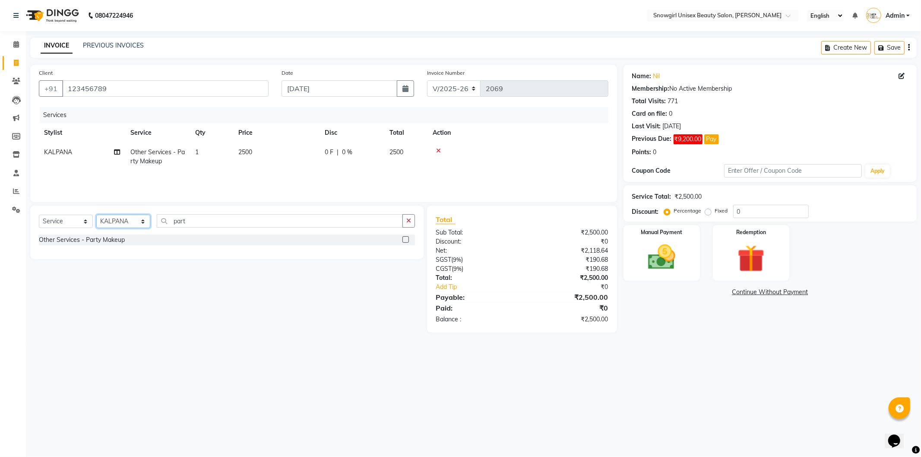
click at [144, 225] on select "Select Stylist [PERSON_NAME] [PERSON_NAME] [PERSON_NAME] [PERSON_NAME] [PERSON_…" at bounding box center [123, 221] width 54 height 13
select select "39196"
click at [96, 215] on select "Select Stylist [PERSON_NAME] [PERSON_NAME] [PERSON_NAME] [PERSON_NAME] [PERSON_…" at bounding box center [123, 221] width 54 height 13
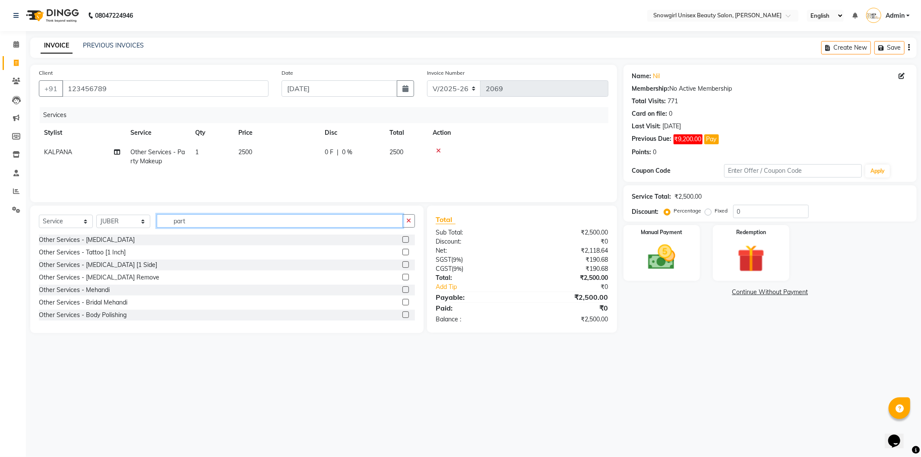
click at [185, 223] on input "part" at bounding box center [280, 220] width 246 height 13
click at [189, 219] on input "part" at bounding box center [280, 220] width 246 height 13
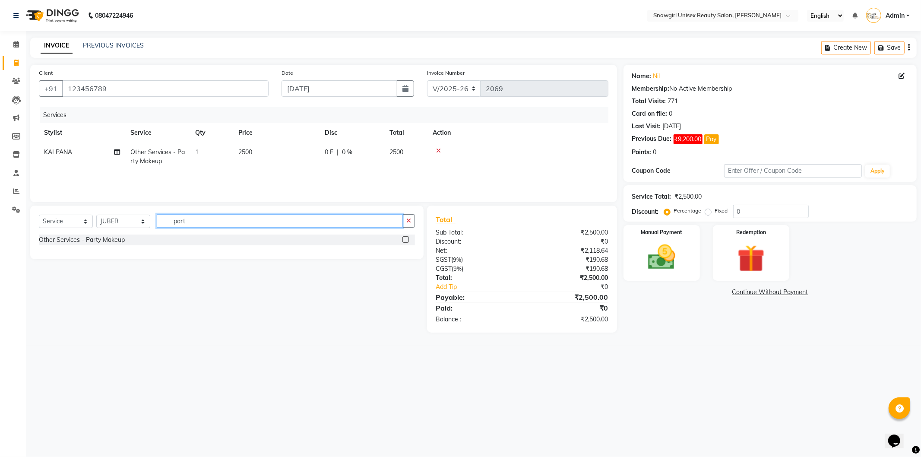
type input "part"
click at [404, 241] on label at bounding box center [406, 239] width 6 height 6
click at [404, 241] on input "checkbox" at bounding box center [406, 240] width 6 height 6
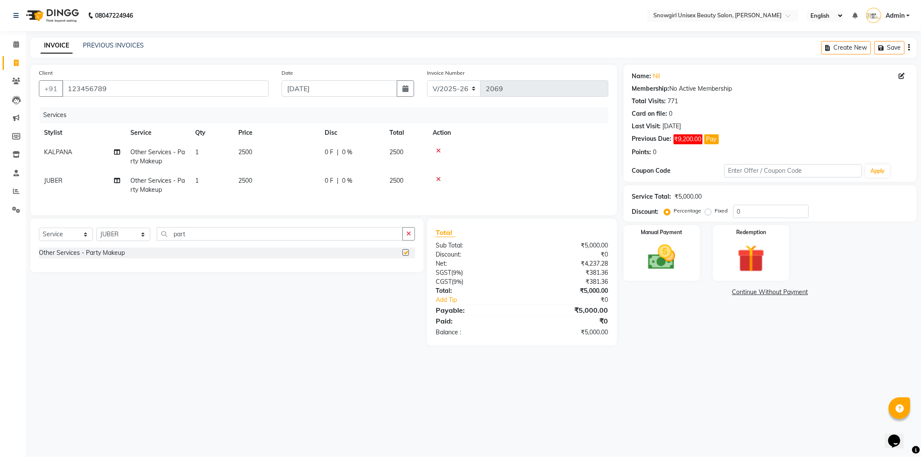
checkbox input "false"
click at [245, 183] on span "2500" at bounding box center [245, 181] width 14 height 8
select select "39196"
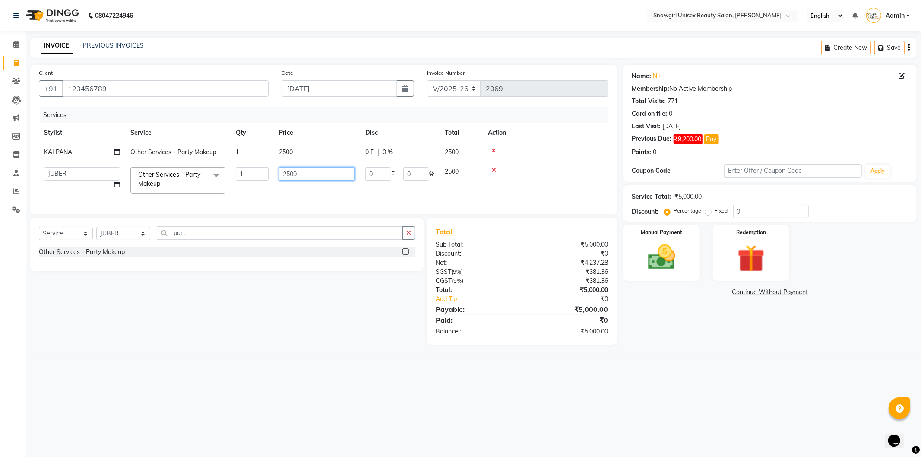
click at [290, 172] on input "2500" at bounding box center [317, 173] width 76 height 13
type input "1000"
click at [304, 185] on td "1000" at bounding box center [317, 180] width 86 height 37
select select "39196"
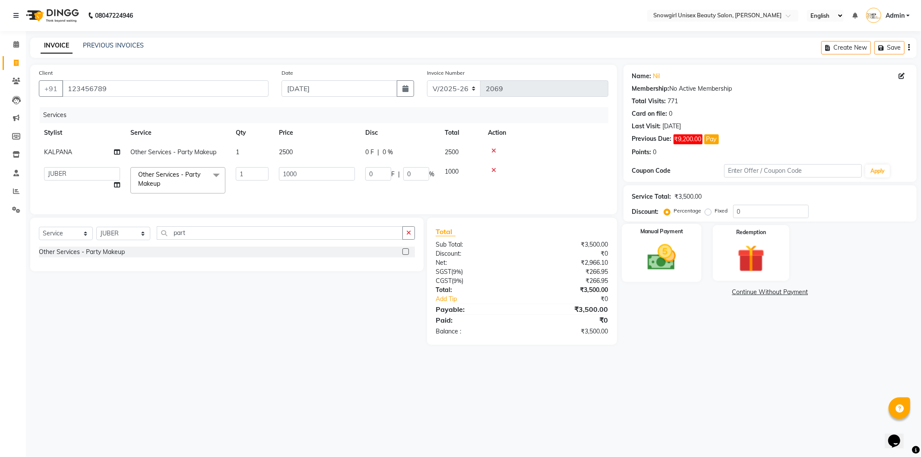
click at [659, 251] on img at bounding box center [662, 257] width 46 height 33
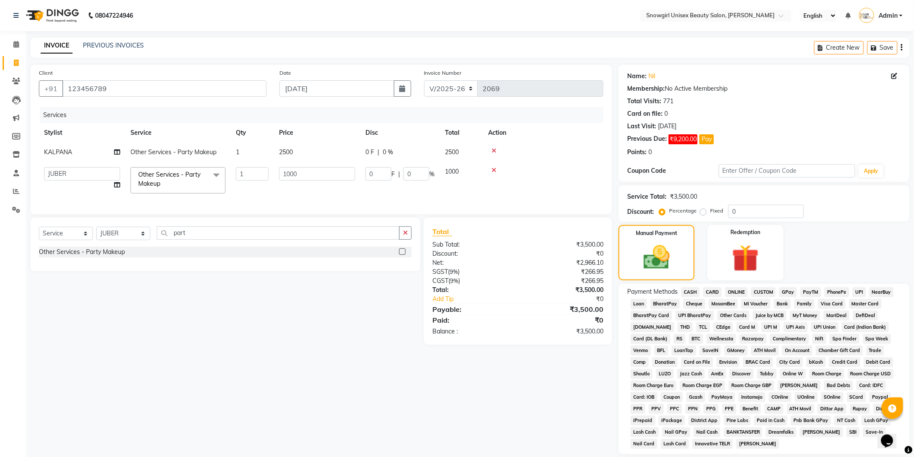
click at [784, 292] on span "GPay" at bounding box center [788, 292] width 18 height 10
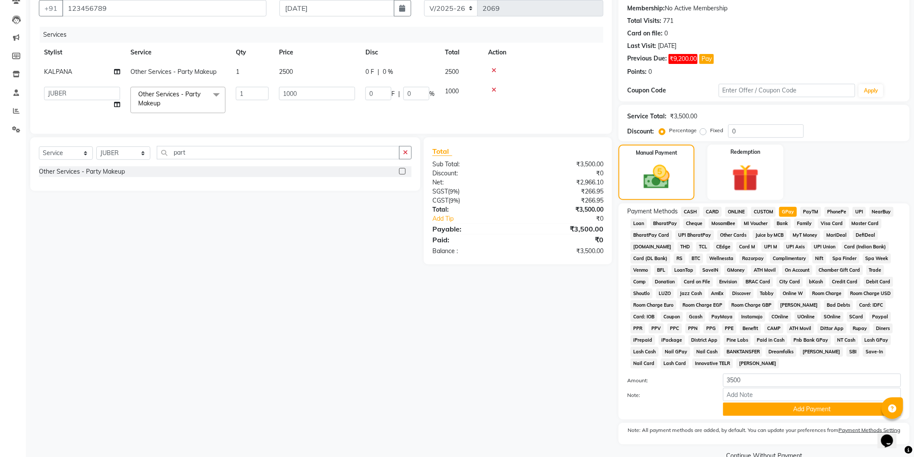
scroll to position [100, 0]
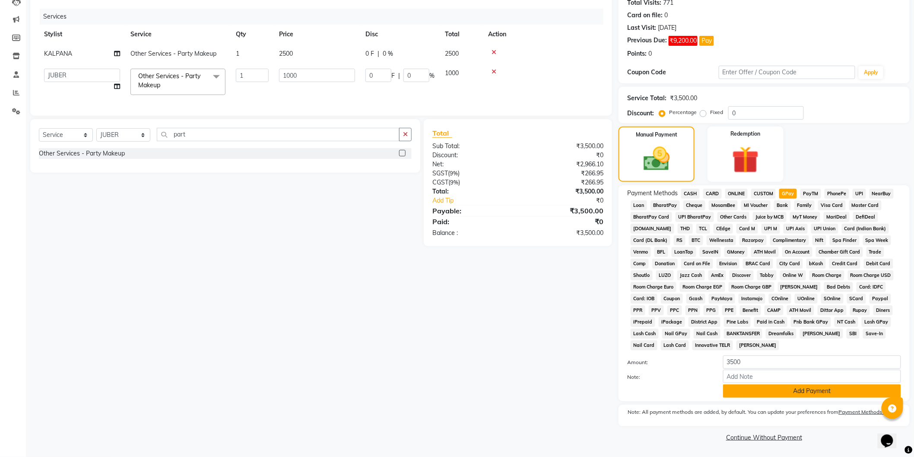
click at [834, 389] on button "Add Payment" at bounding box center [812, 390] width 178 height 13
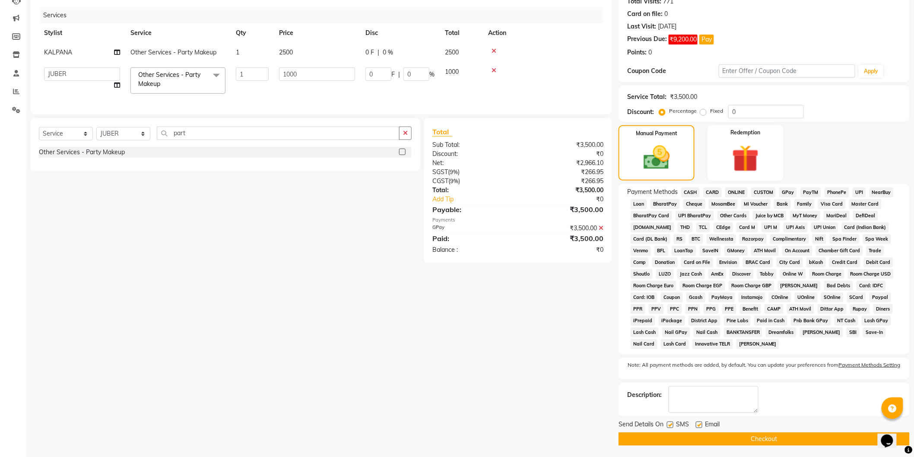
click at [809, 434] on button "Checkout" at bounding box center [764, 438] width 291 height 13
click at [809, 434] on div "Checkout" at bounding box center [764, 438] width 291 height 13
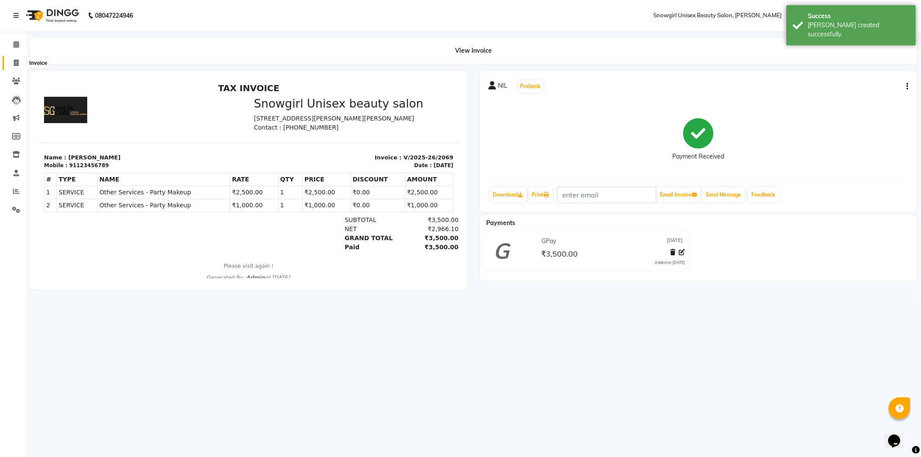
click at [15, 64] on icon at bounding box center [16, 63] width 5 height 6
select select "service"
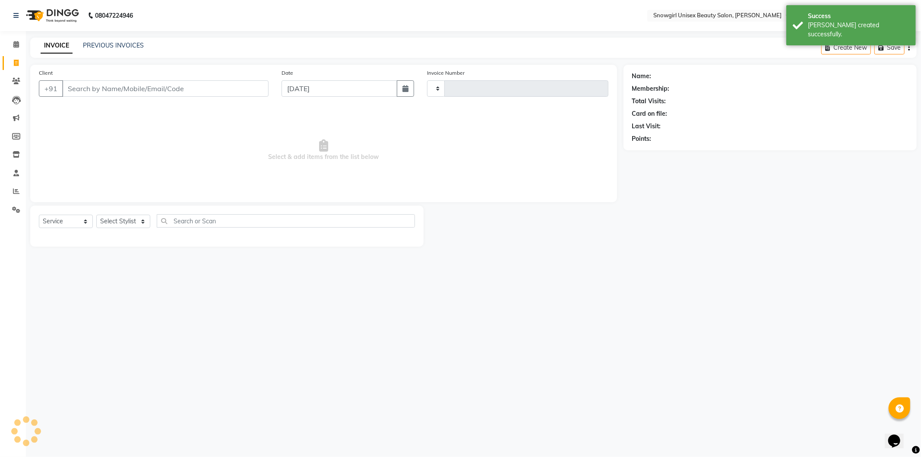
type input "2070"
select select "5593"
click at [200, 89] on input "Client" at bounding box center [165, 88] width 206 height 16
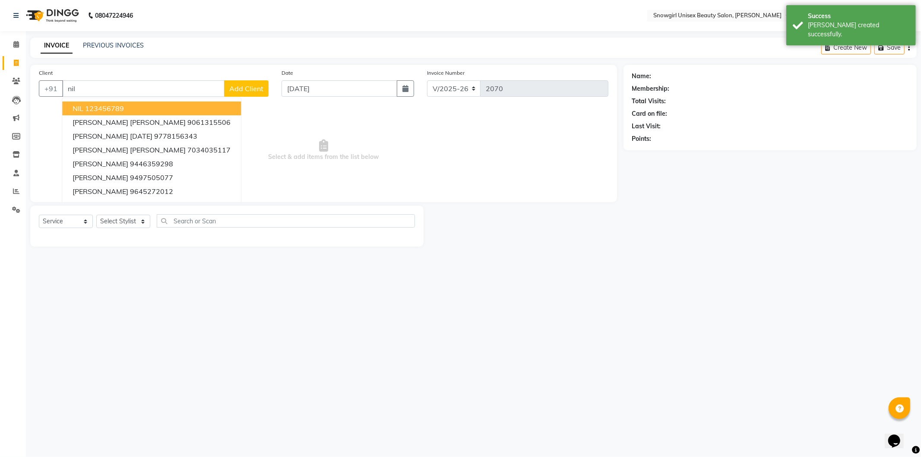
click at [122, 105] on ngb-highlight "123456789" at bounding box center [104, 108] width 39 height 9
type input "123456789"
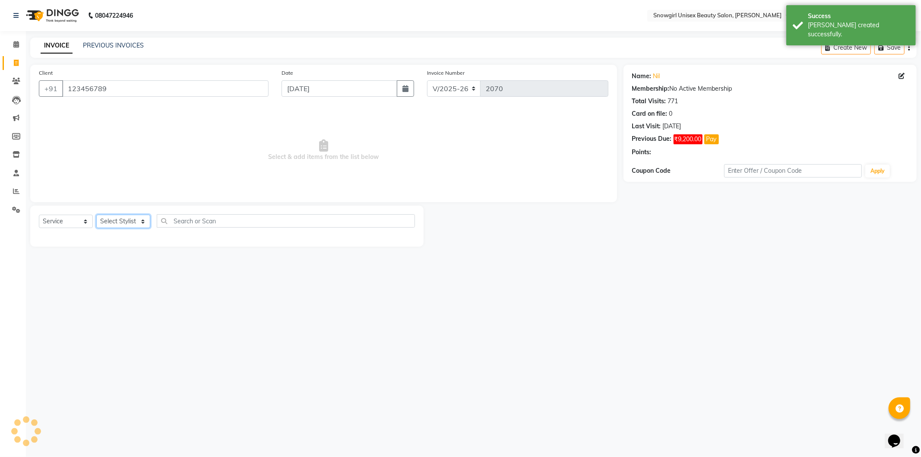
click at [136, 219] on select "Select Stylist [PERSON_NAME] [PERSON_NAME] [PERSON_NAME] [PERSON_NAME] [PERSON_…" at bounding box center [123, 221] width 54 height 13
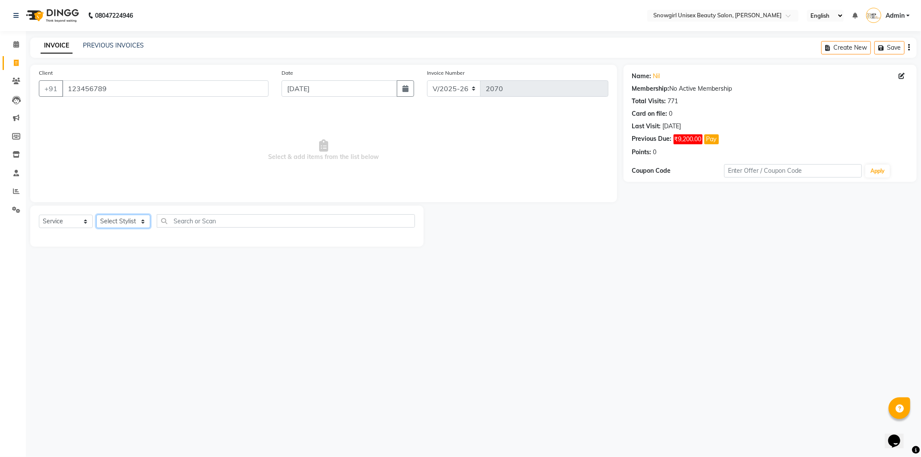
select select "43464"
click at [96, 215] on select "Select Stylist [PERSON_NAME] [PERSON_NAME] [PERSON_NAME] [PERSON_NAME] [PERSON_…" at bounding box center [123, 221] width 54 height 13
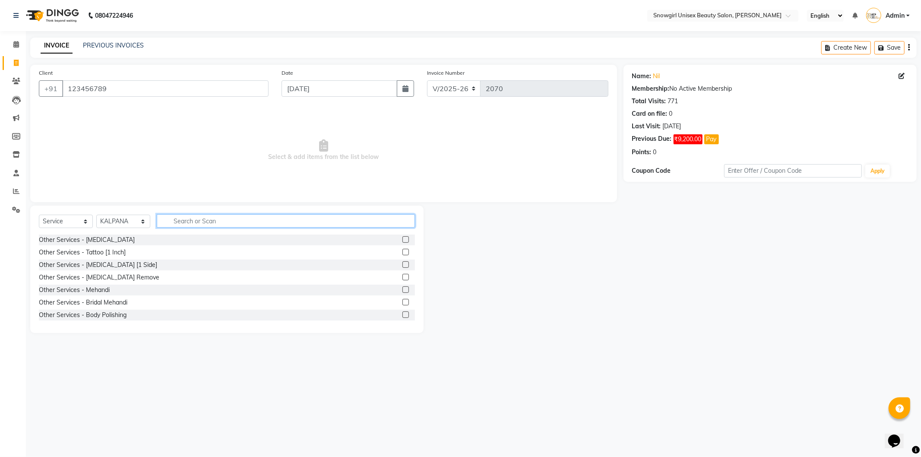
click at [193, 227] on input "text" at bounding box center [286, 220] width 258 height 13
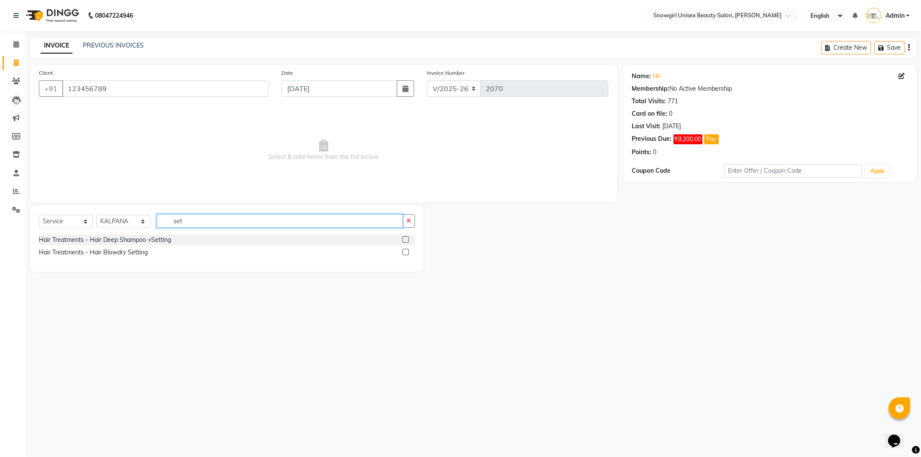
type input "set"
click at [407, 239] on label at bounding box center [406, 239] width 6 height 6
click at [407, 239] on input "checkbox" at bounding box center [406, 240] width 6 height 6
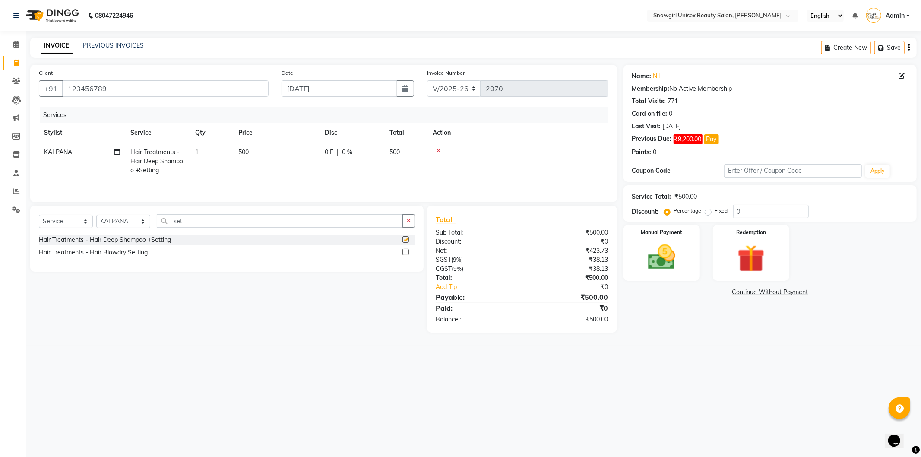
checkbox input "false"
click at [405, 251] on label at bounding box center [406, 252] width 6 height 6
click at [405, 251] on input "checkbox" at bounding box center [406, 253] width 6 height 6
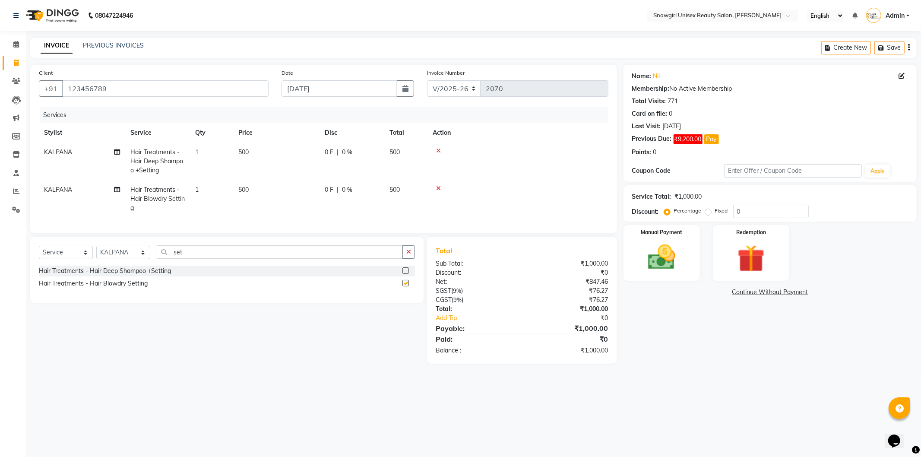
checkbox input "false"
click at [54, 192] on span "KALPANA" at bounding box center [58, 190] width 28 height 8
select select "43464"
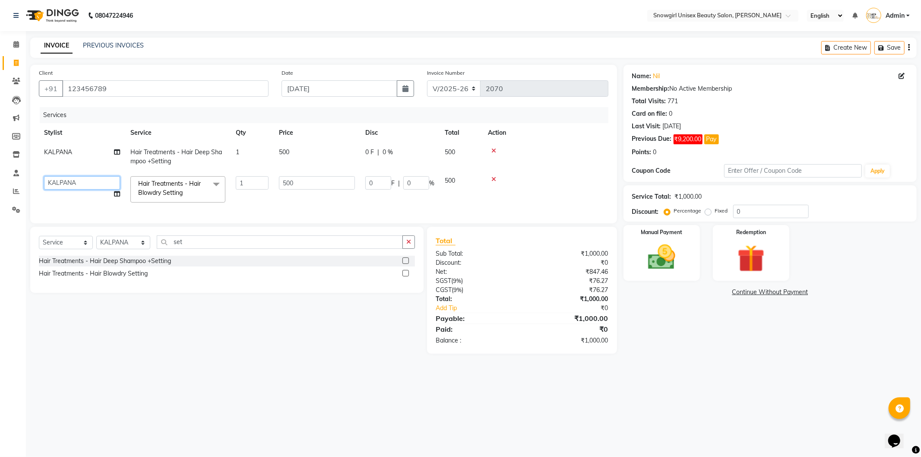
drag, startPoint x: 60, startPoint y: 190, endPoint x: 66, endPoint y: 187, distance: 7.3
click at [66, 187] on select "[PERSON_NAME] [PERSON_NAME] [PERSON_NAME] [PERSON_NAME] [PERSON_NAME] [PERSON_N…" at bounding box center [82, 182] width 76 height 13
select select "39196"
click at [496, 196] on td at bounding box center [546, 189] width 126 height 37
drag, startPoint x: 591, startPoint y: 253, endPoint x: 631, endPoint y: 258, distance: 40.9
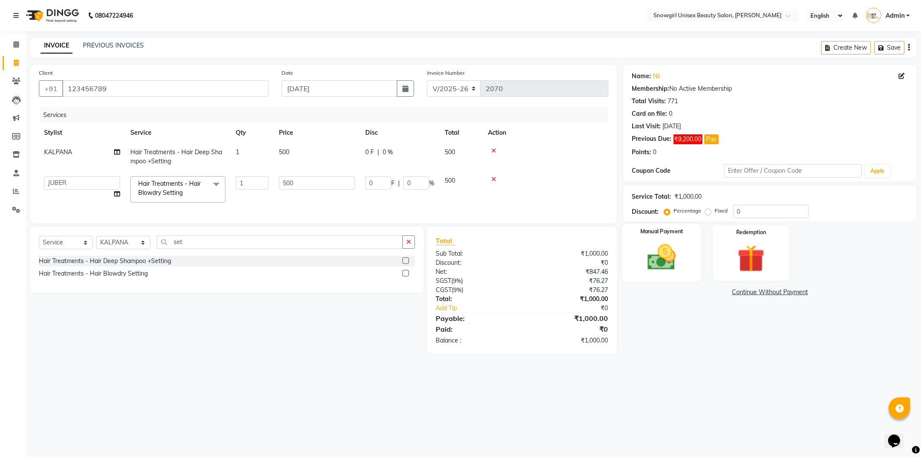
click at [615, 258] on div "Total Sub Total: ₹1,000.00 Discount: ₹0 Net: ₹847.46 SGST ( 9% ) ₹76.27 CGST ( …" at bounding box center [522, 290] width 190 height 127
click at [639, 264] on img at bounding box center [662, 257] width 46 height 33
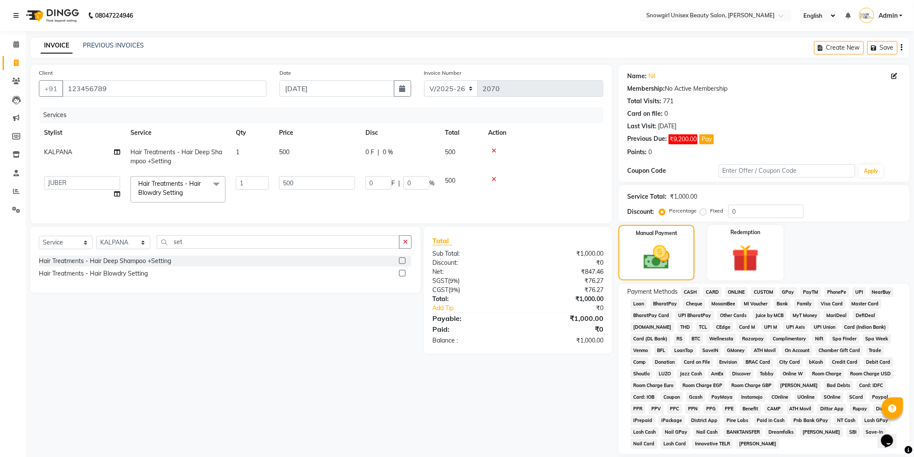
click at [688, 290] on span "CASH" at bounding box center [690, 292] width 19 height 10
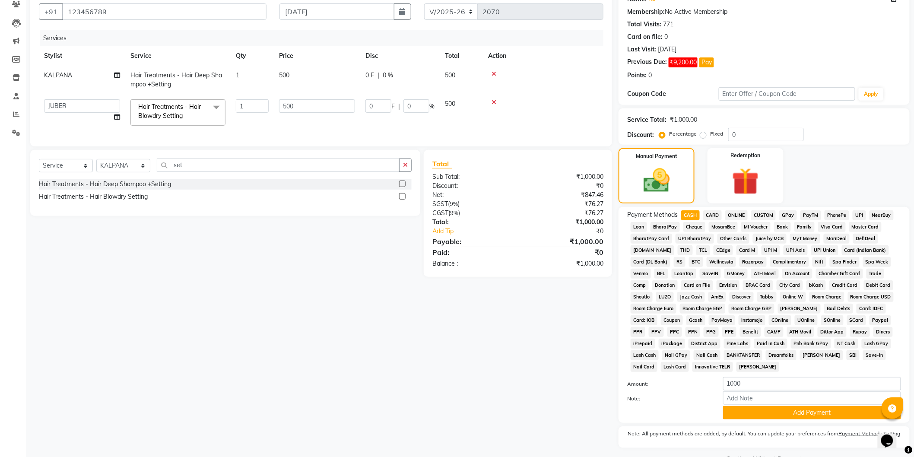
scroll to position [100, 0]
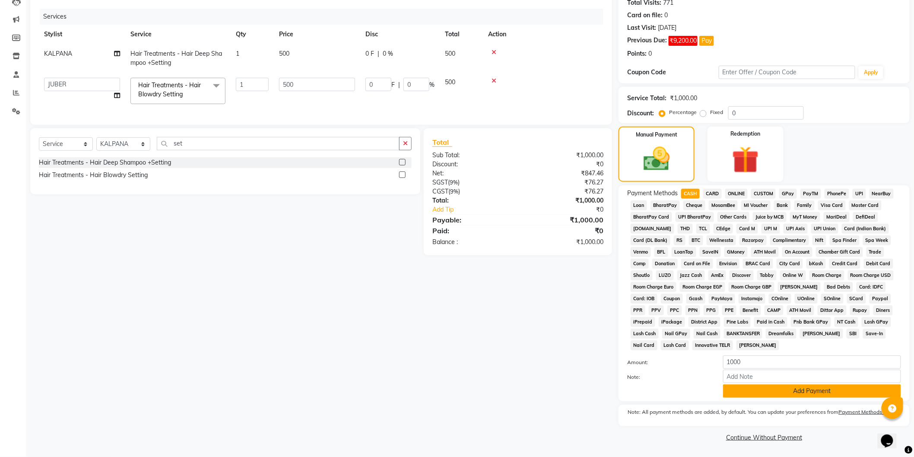
click at [775, 390] on button "Add Payment" at bounding box center [812, 390] width 178 height 13
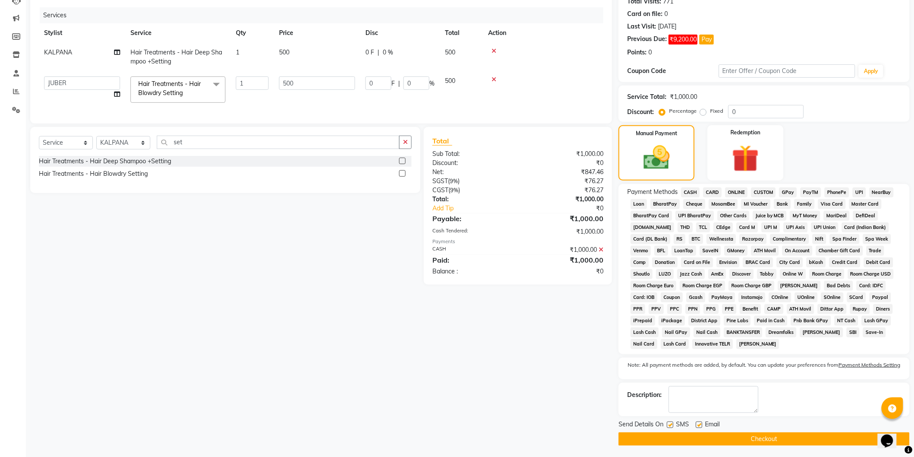
click at [771, 443] on button "Checkout" at bounding box center [764, 438] width 291 height 13
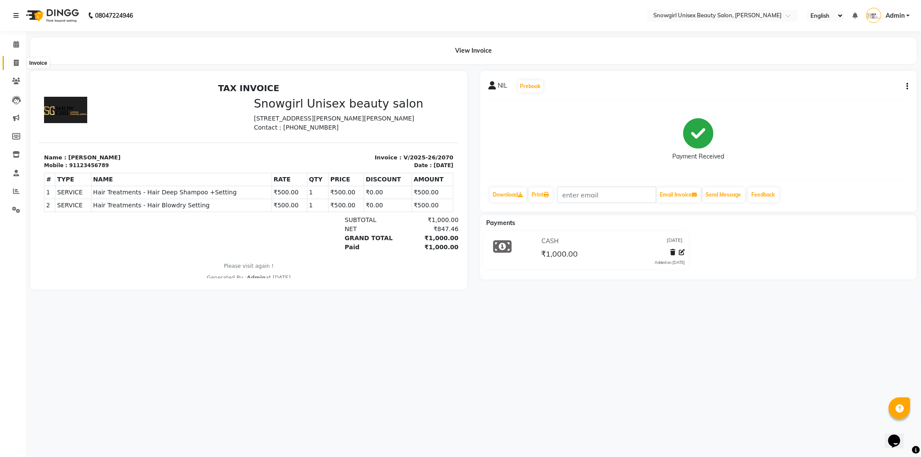
click at [17, 60] on icon at bounding box center [16, 63] width 5 height 6
select select "service"
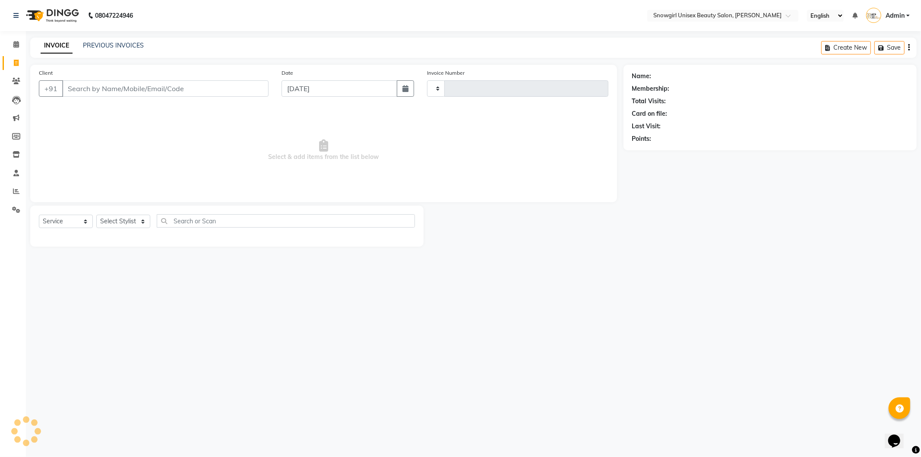
type input "2071"
select select "5593"
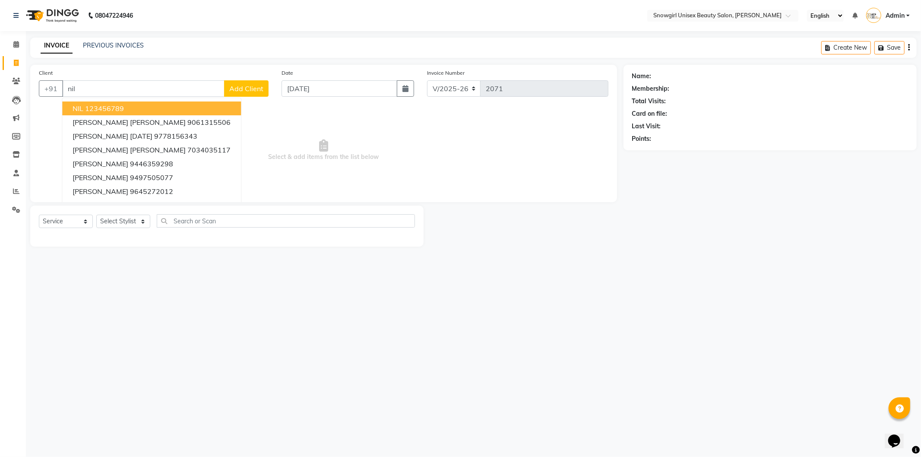
click at [82, 110] on span "NIL" at bounding box center [78, 108] width 11 height 9
type input "123456789"
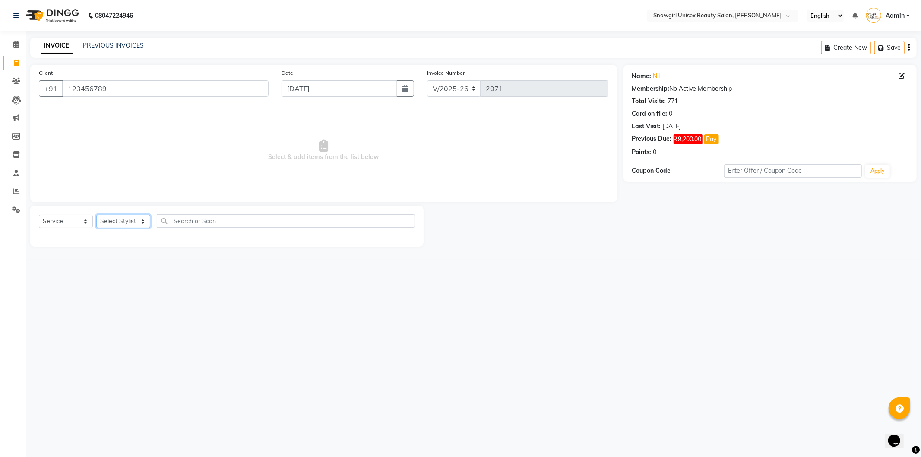
click at [140, 218] on select "Select Stylist [PERSON_NAME] [PERSON_NAME] [PERSON_NAME] [PERSON_NAME] [PERSON_…" at bounding box center [123, 221] width 54 height 13
click at [168, 149] on span "Select & add items from the list below" at bounding box center [324, 150] width 570 height 86
click at [145, 228] on select "Select Stylist [PERSON_NAME] [PERSON_NAME] [PERSON_NAME] [PERSON_NAME] [PERSON_…" at bounding box center [123, 221] width 54 height 13
click at [110, 41] on div "PREVIOUS INVOICES" at bounding box center [113, 45] width 61 height 9
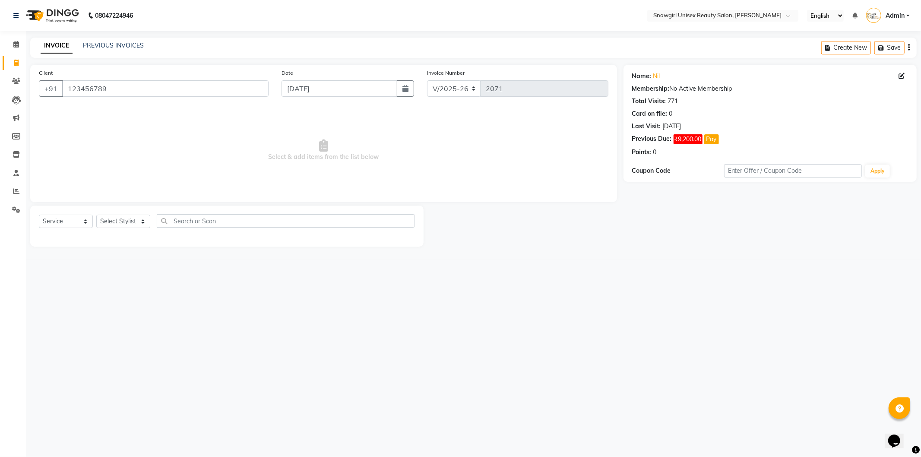
click at [134, 51] on div "INVOICE PREVIOUS INVOICES Create New Save" at bounding box center [473, 48] width 887 height 20
click at [114, 45] on link "PREVIOUS INVOICES" at bounding box center [113, 45] width 61 height 8
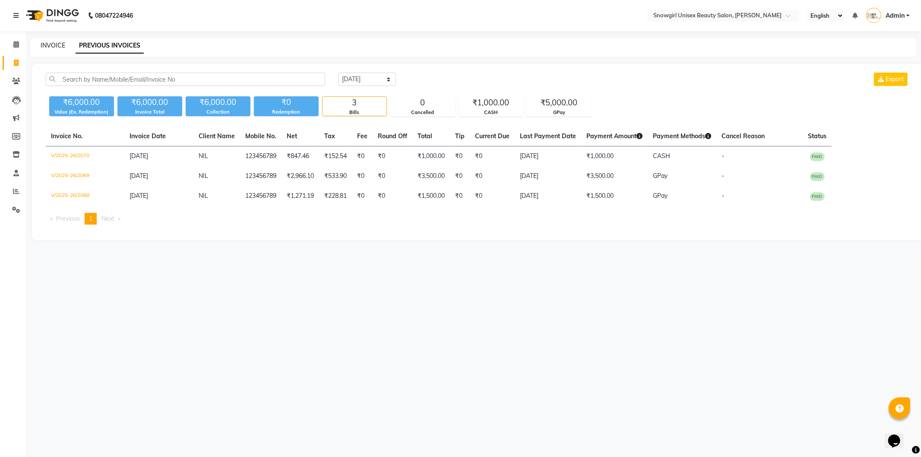
click at [46, 44] on link "INVOICE" at bounding box center [53, 45] width 25 height 8
select select "service"
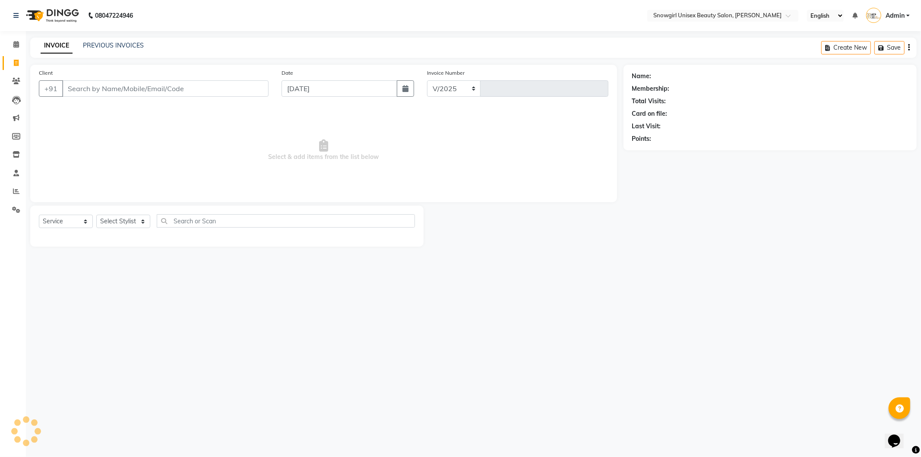
select select "5593"
type input "2071"
click at [231, 85] on input "Client" at bounding box center [165, 88] width 206 height 16
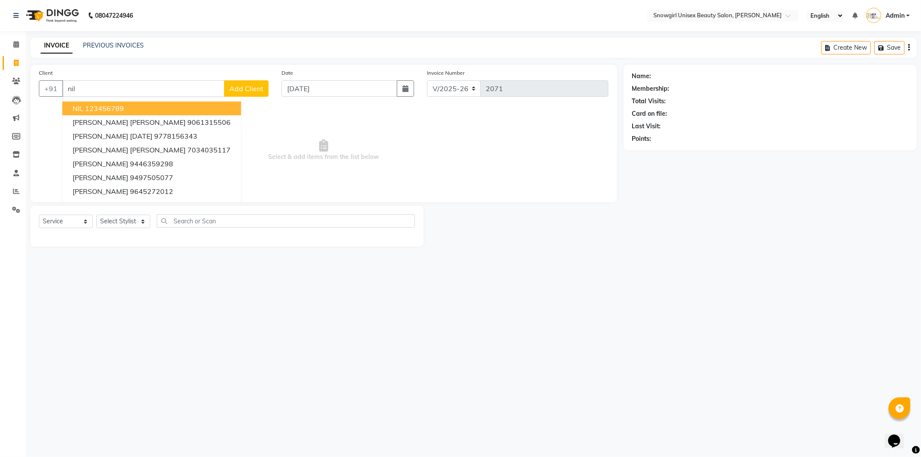
click at [94, 110] on ngb-highlight "123456789" at bounding box center [104, 108] width 39 height 9
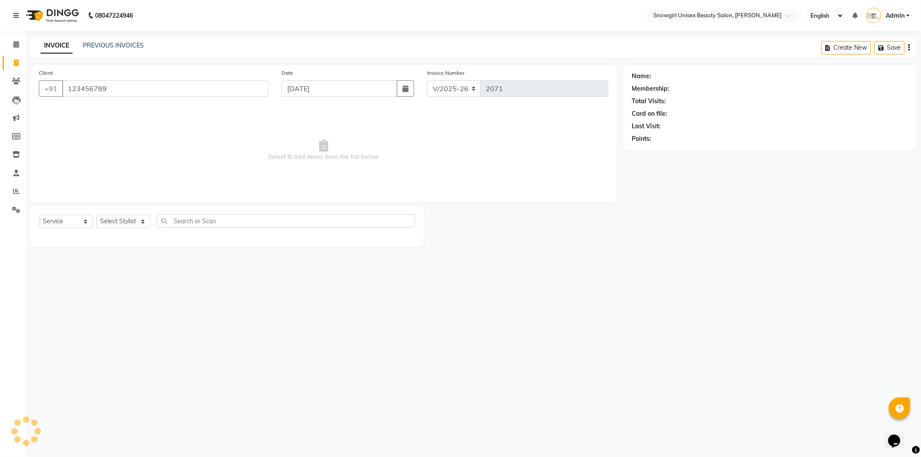
type input "123456789"
click at [143, 224] on select "Select Stylist [PERSON_NAME] [PERSON_NAME] [PERSON_NAME] [PERSON_NAME] [PERSON_…" at bounding box center [123, 221] width 54 height 13
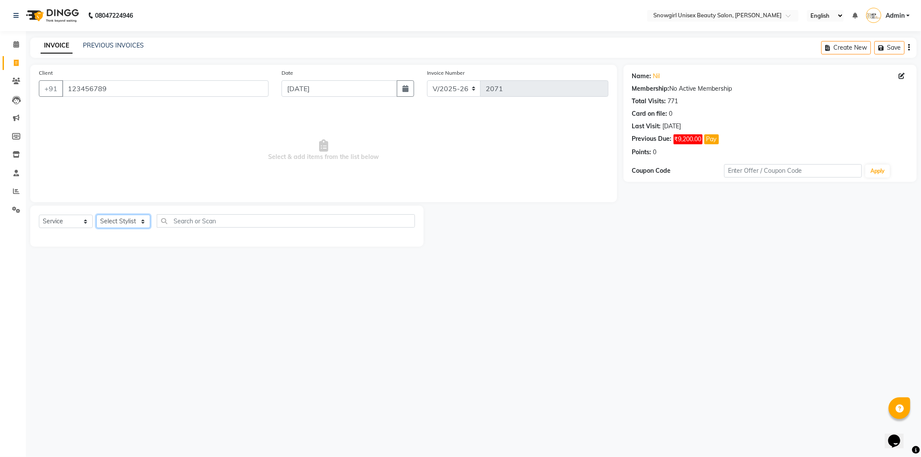
select select "39196"
click at [96, 215] on select "Select Stylist [PERSON_NAME] [PERSON_NAME] [PERSON_NAME] [PERSON_NAME] [PERSON_…" at bounding box center [123, 221] width 54 height 13
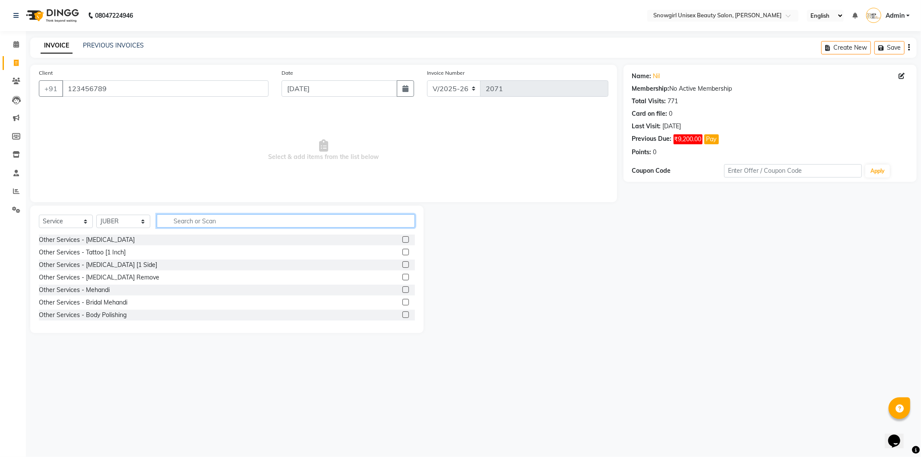
click at [212, 227] on input "text" at bounding box center [286, 220] width 258 height 13
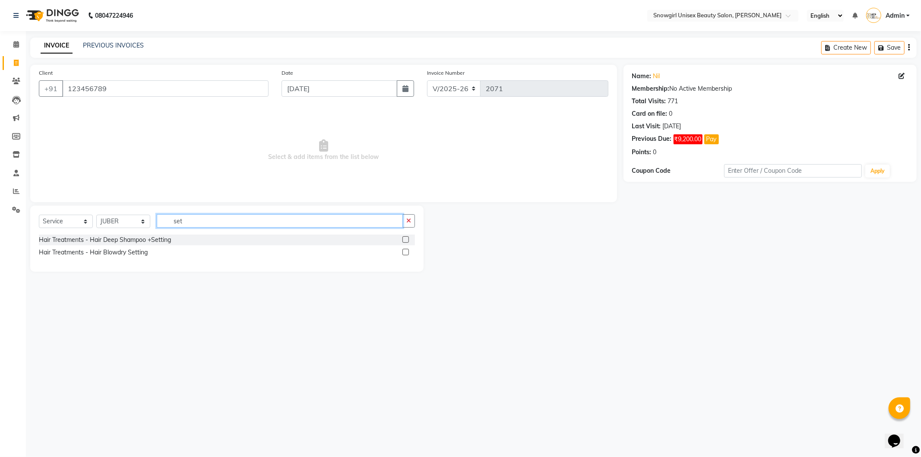
type input "set"
click at [404, 238] on label at bounding box center [406, 239] width 6 height 6
click at [404, 238] on input "checkbox" at bounding box center [406, 240] width 6 height 6
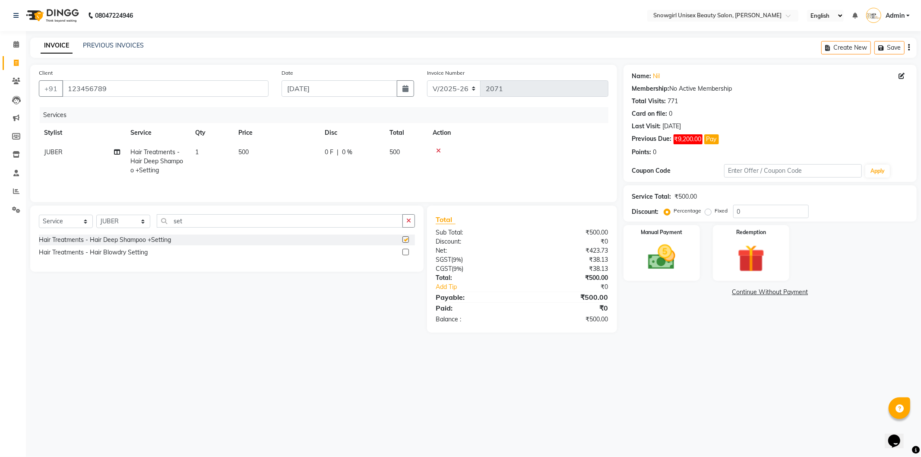
checkbox input "false"
click at [252, 152] on td "500" at bounding box center [276, 162] width 86 height 38
select select "39196"
click at [289, 156] on input "500" at bounding box center [317, 154] width 76 height 13
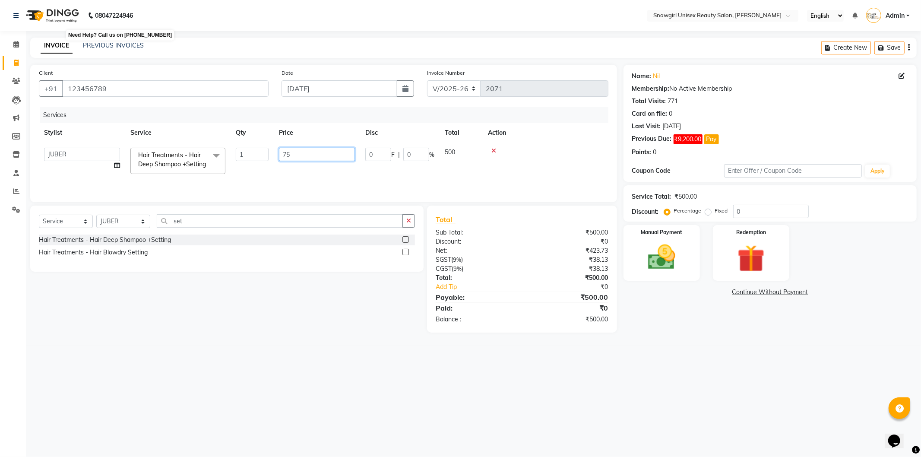
type input "750"
click at [323, 178] on tr "[PERSON_NAME] [PERSON_NAME] [PERSON_NAME] [PERSON_NAME] [PERSON_NAME] [PERSON_N…" at bounding box center [324, 161] width 570 height 37
click at [360, 178] on td "0 F | 0 %" at bounding box center [399, 161] width 79 height 37
select select "39196"
click at [660, 266] on img at bounding box center [662, 257] width 46 height 33
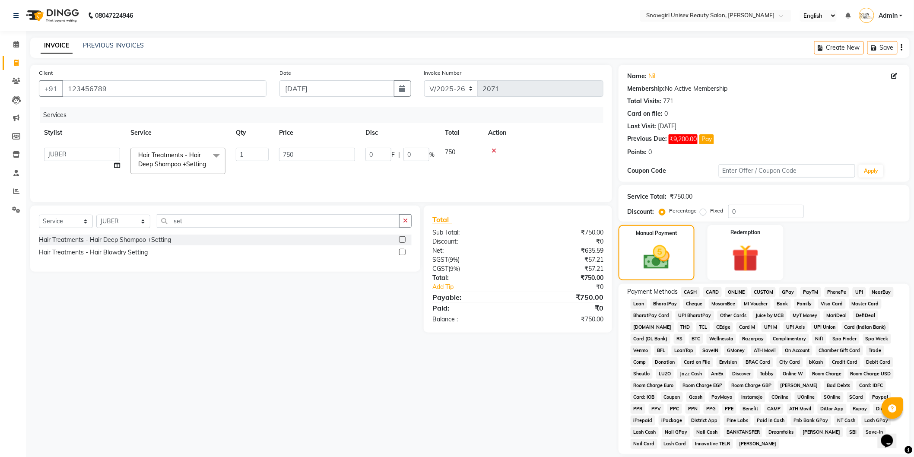
click at [786, 294] on span "GPay" at bounding box center [788, 292] width 18 height 10
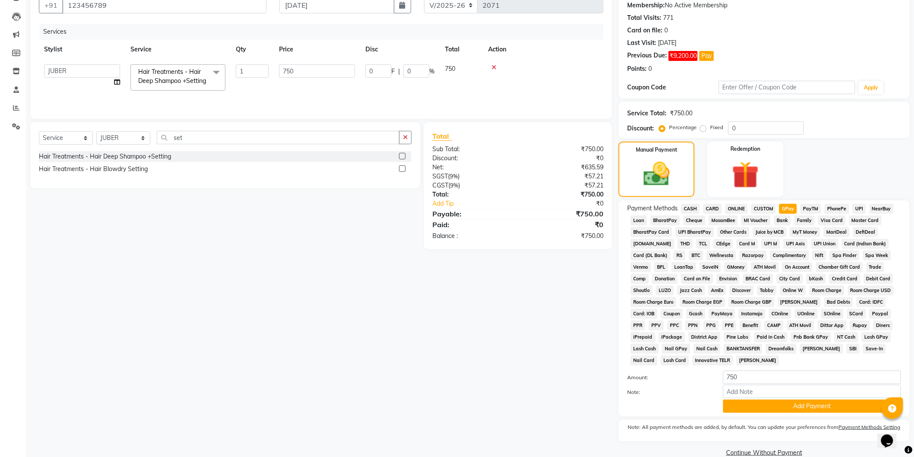
scroll to position [100, 0]
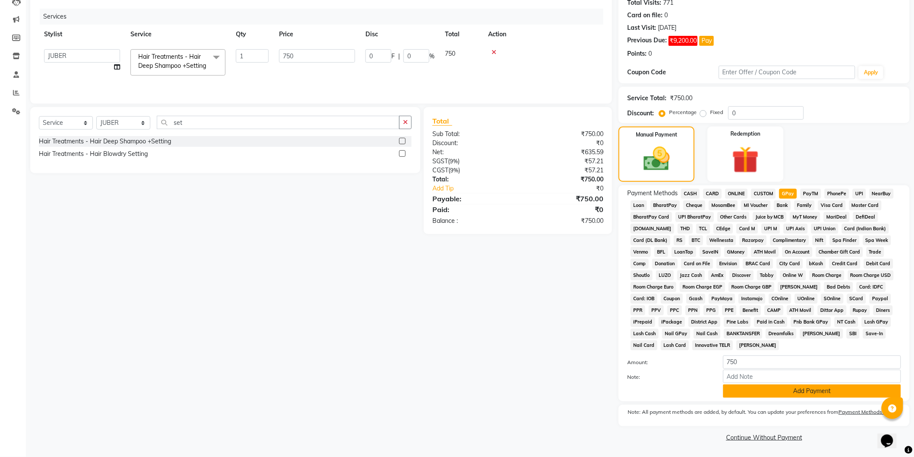
click at [822, 398] on button "Add Payment" at bounding box center [812, 390] width 178 height 13
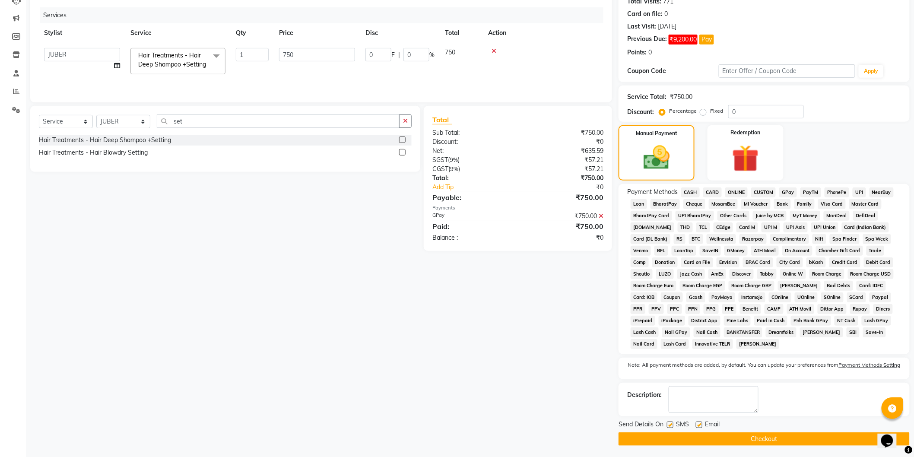
click at [824, 443] on button "Checkout" at bounding box center [764, 438] width 291 height 13
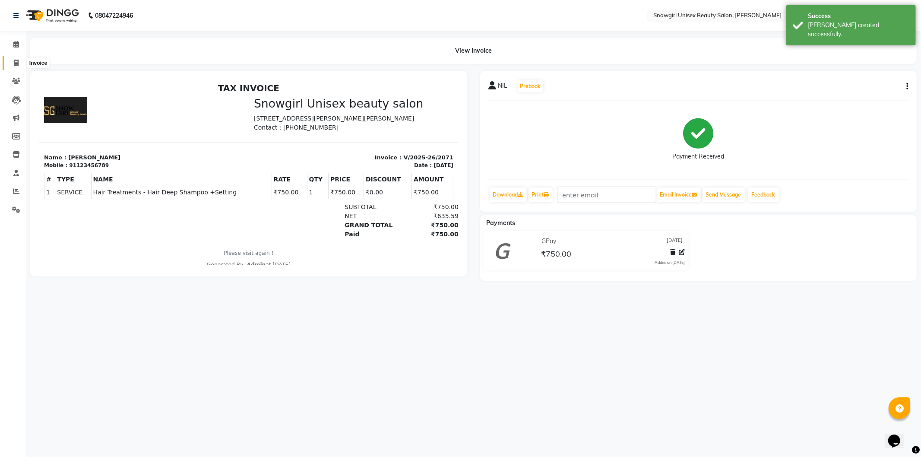
click at [16, 60] on icon at bounding box center [16, 63] width 5 height 6
click at [15, 60] on icon at bounding box center [16, 63] width 5 height 6
select select "service"
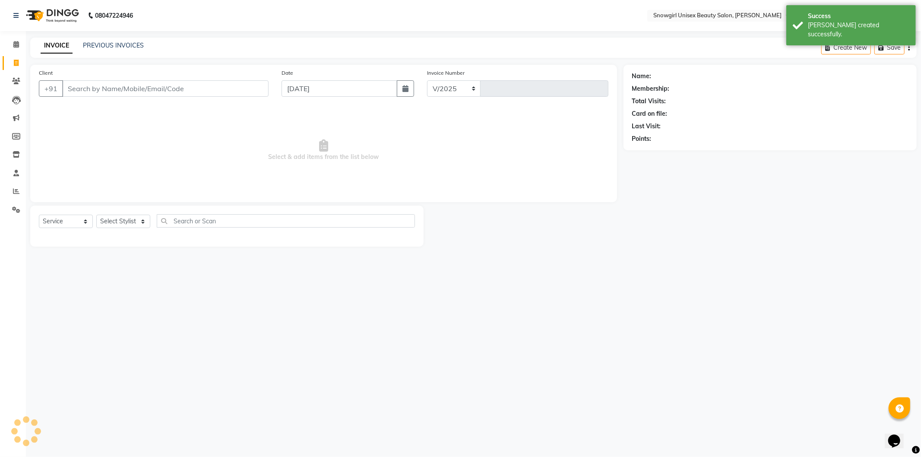
select select "5593"
type input "2072"
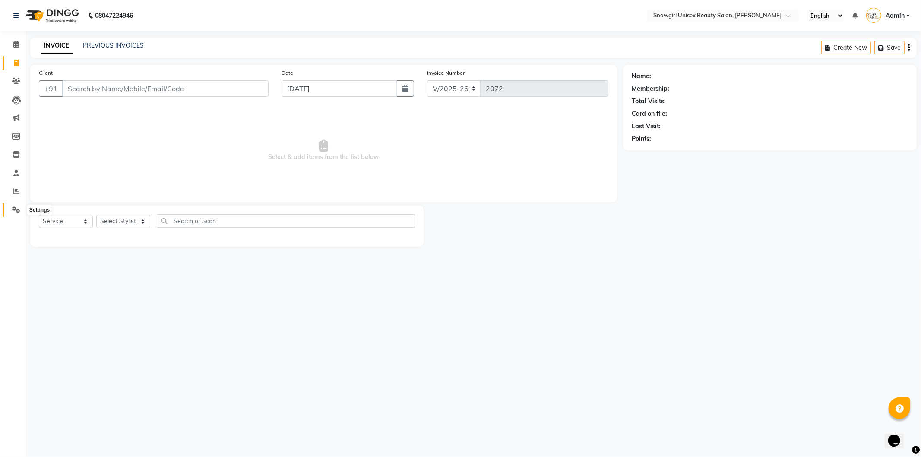
click at [16, 207] on icon at bounding box center [16, 209] width 8 height 6
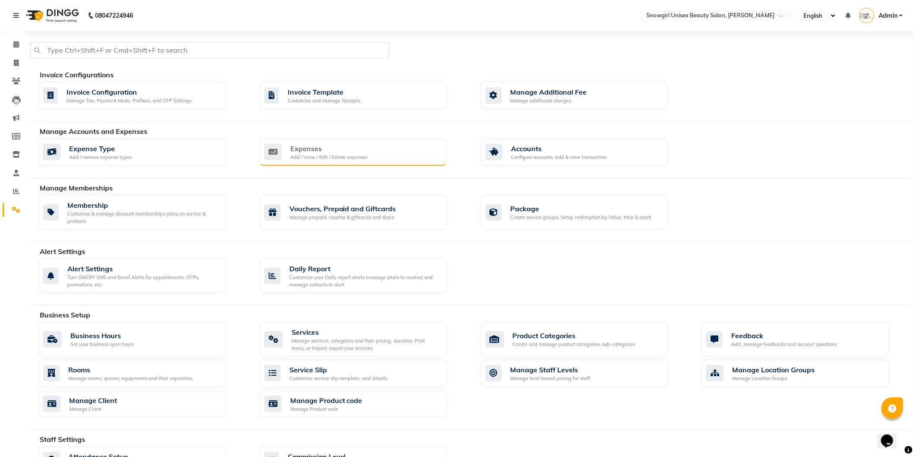
click at [339, 149] on div "Expenses" at bounding box center [328, 148] width 77 height 10
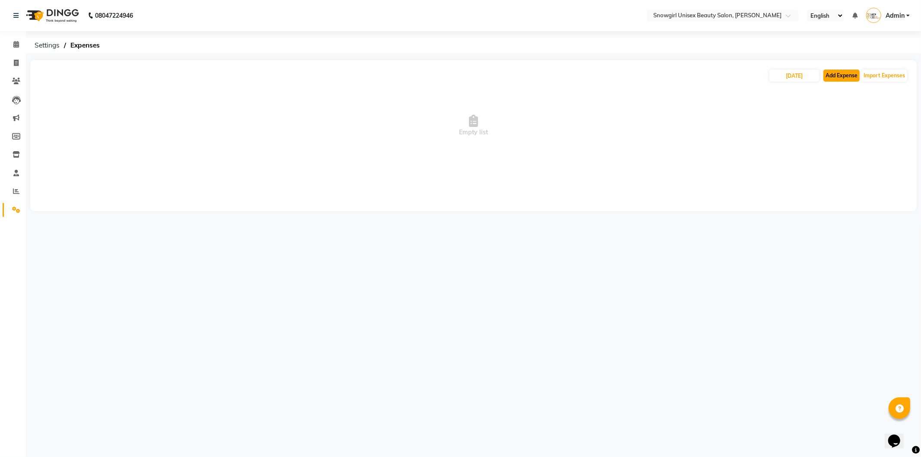
click at [853, 76] on button "Add Expense" at bounding box center [842, 76] width 36 height 12
select select "1"
select select "4529"
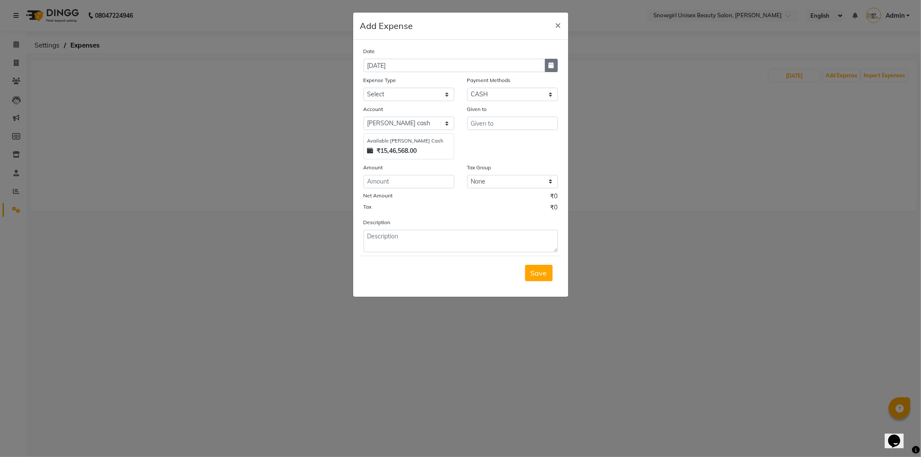
click at [549, 62] on button "button" at bounding box center [551, 65] width 13 height 13
select select "9"
select select "2025"
click at [395, 113] on div "3" at bounding box center [400, 110] width 14 height 14
type input "[DATE]"
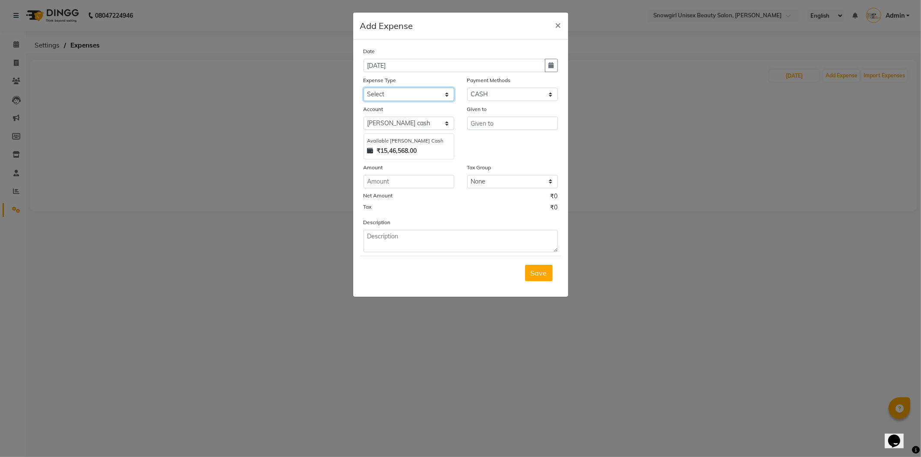
click at [416, 97] on select "Select Advance Salary Bank charges Car maintenance Cash transfer to bank Cash t…" at bounding box center [409, 94] width 91 height 13
select select "14358"
click at [364, 88] on select "Select Advance Salary Bank charges Car maintenance Cash transfer to bank Cash t…" at bounding box center [409, 94] width 91 height 13
click at [387, 329] on ngb-modal-window "Add Expense × Date [DATE] Expense Type Select Advance Salary Bank charges Car m…" at bounding box center [460, 228] width 921 height 457
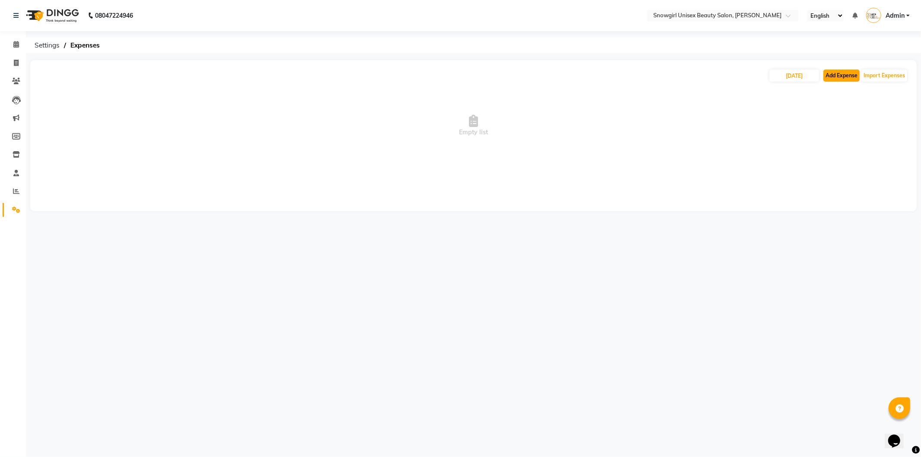
click at [848, 71] on button "Add Expense" at bounding box center [842, 76] width 36 height 12
select select "1"
select select "4529"
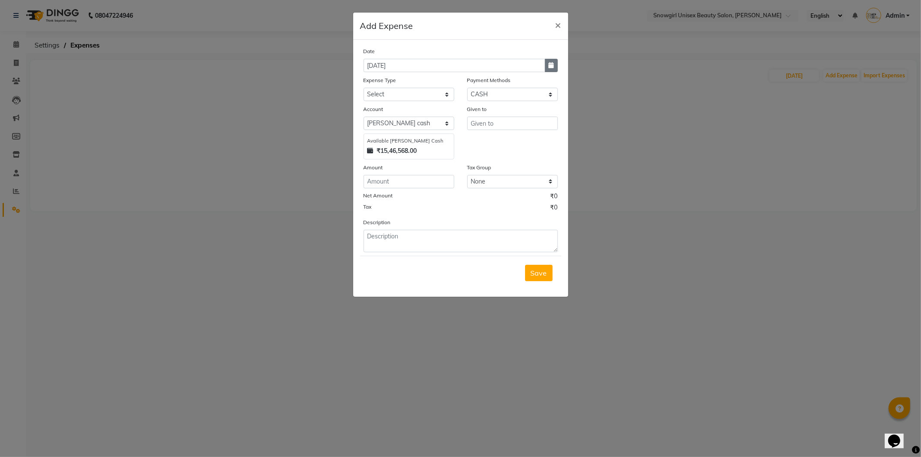
click at [554, 67] on button "button" at bounding box center [551, 65] width 13 height 13
select select "9"
select select "2025"
click at [398, 108] on div "3" at bounding box center [400, 110] width 14 height 14
type input "[DATE]"
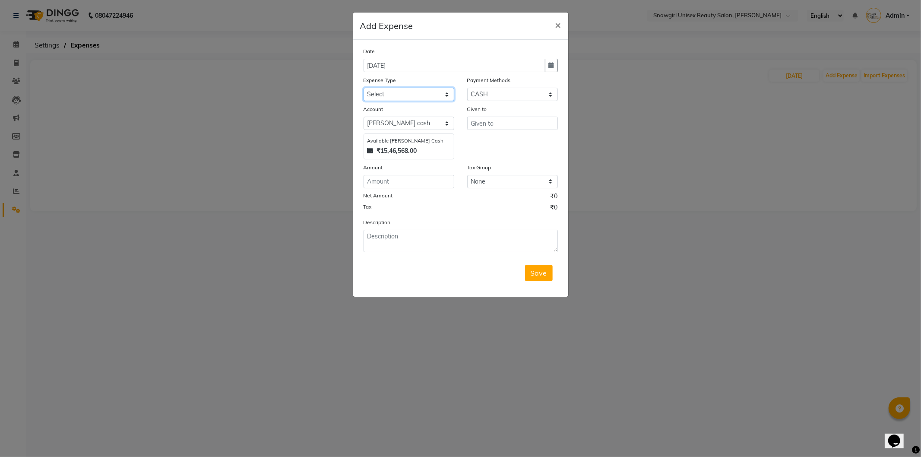
click at [443, 91] on select "Select Advance Salary Bank charges Car maintenance Cash transfer to bank Cash t…" at bounding box center [409, 94] width 91 height 13
select select "14358"
click at [364, 88] on select "Select Advance Salary Bank charges Car maintenance Cash transfer to bank Cash t…" at bounding box center [409, 94] width 91 height 13
click at [376, 185] on input "number" at bounding box center [409, 181] width 91 height 13
type input "200"
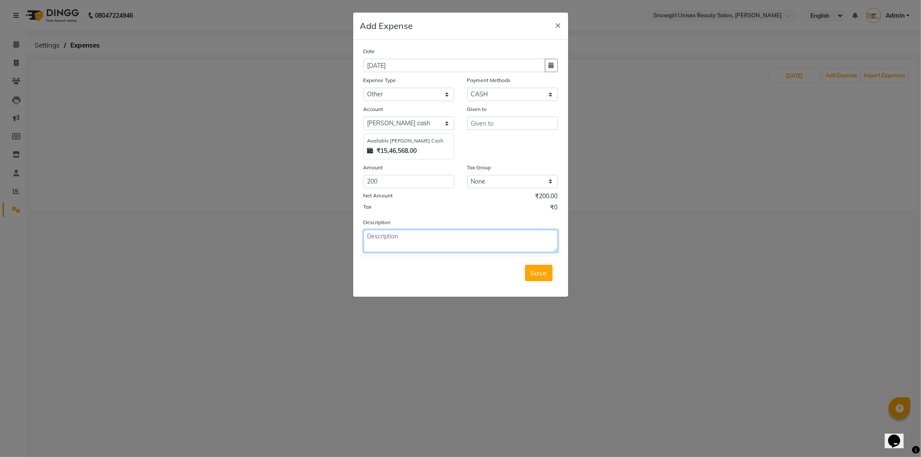
click at [426, 240] on textarea at bounding box center [461, 241] width 194 height 22
type textarea "food"
click at [497, 119] on input "text" at bounding box center [512, 123] width 91 height 13
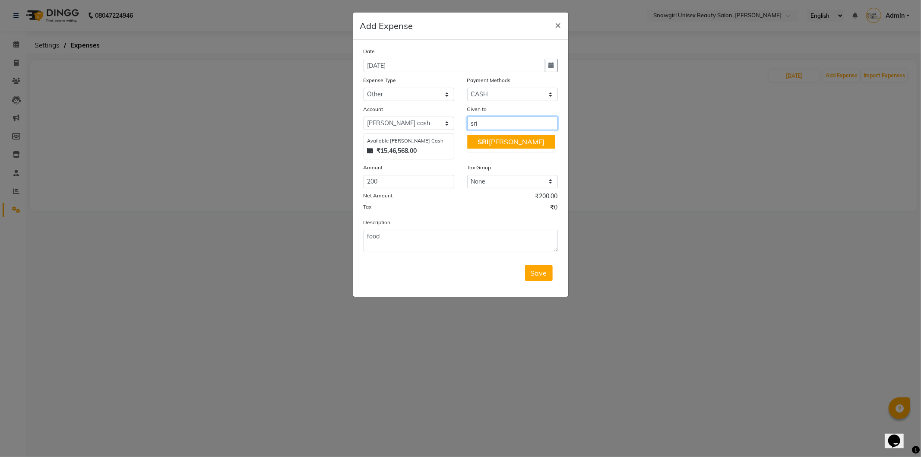
click at [479, 140] on span "SRI" at bounding box center [483, 141] width 11 height 9
type input "[PERSON_NAME]"
click at [549, 276] on button "Save" at bounding box center [539, 273] width 28 height 16
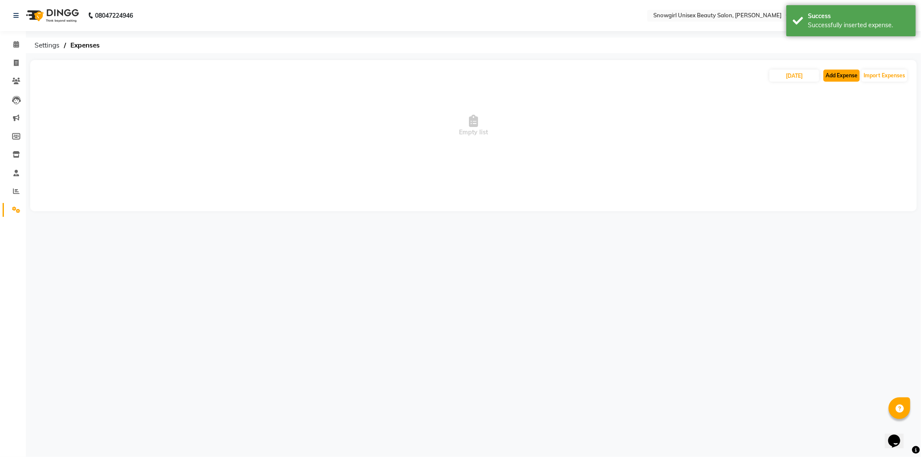
click at [838, 74] on button "Add Expense" at bounding box center [842, 76] width 36 height 12
select select "1"
select select "4529"
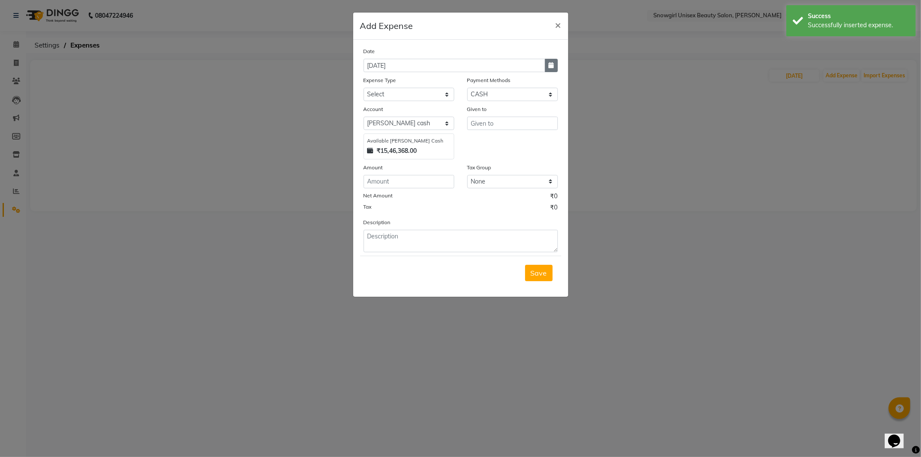
click at [553, 69] on button "button" at bounding box center [551, 65] width 13 height 13
select select "9"
select select "2025"
click at [398, 114] on div "3" at bounding box center [400, 110] width 14 height 14
type input "[DATE]"
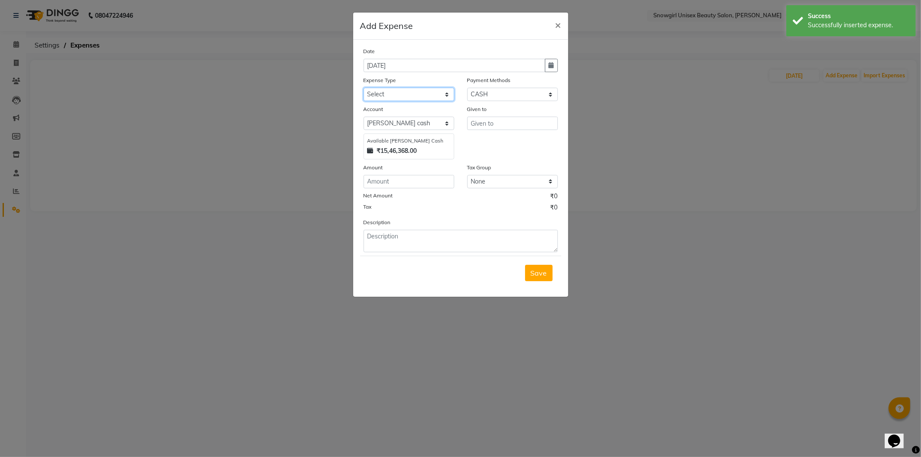
click at [433, 95] on select "Select Advance Salary Bank charges Car maintenance Cash transfer to bank Cash t…" at bounding box center [409, 94] width 91 height 13
select select "14358"
click at [364, 88] on select "Select Advance Salary Bank charges Car maintenance Cash transfer to bank Cash t…" at bounding box center [409, 94] width 91 height 13
click at [391, 179] on input "number" at bounding box center [409, 181] width 91 height 13
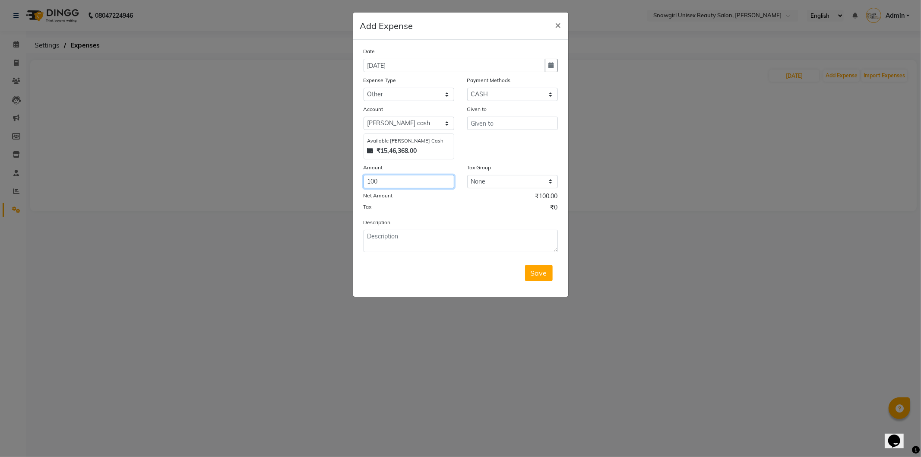
type input "100"
click at [422, 249] on textarea at bounding box center [461, 241] width 194 height 22
type textarea "auto"
click at [498, 127] on input "text" at bounding box center [512, 123] width 91 height 13
type input "auto"
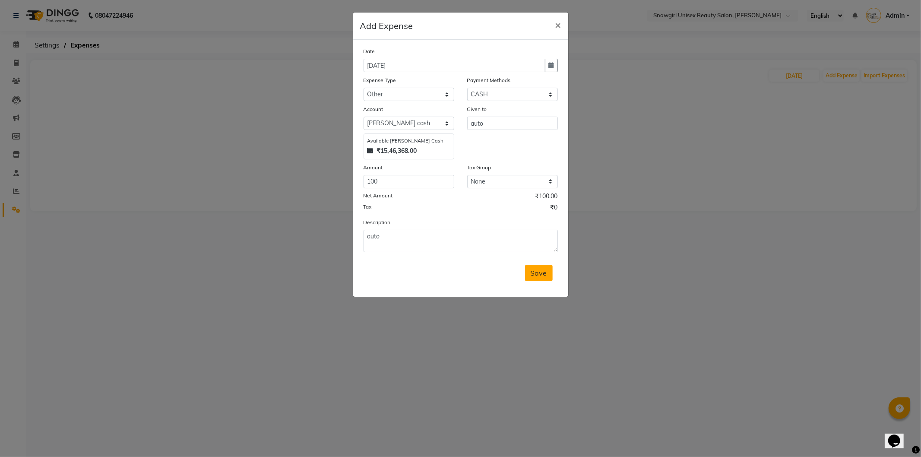
click at [529, 278] on button "Save" at bounding box center [539, 273] width 28 height 16
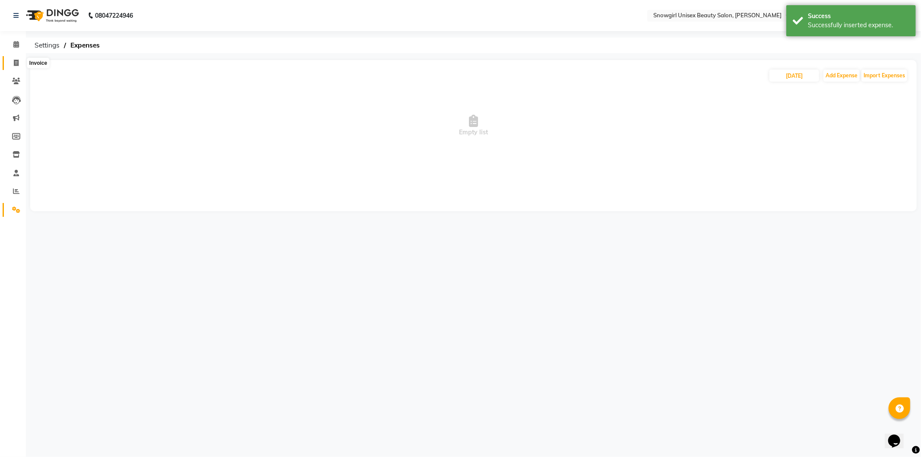
click at [12, 61] on span at bounding box center [16, 63] width 15 height 10
select select "service"
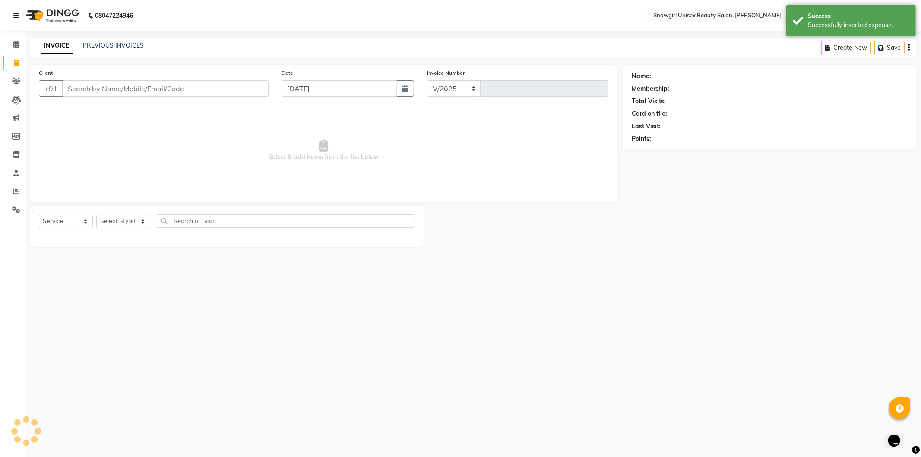
select select "5593"
type input "2072"
click at [16, 197] on link "Reports" at bounding box center [13, 191] width 21 height 14
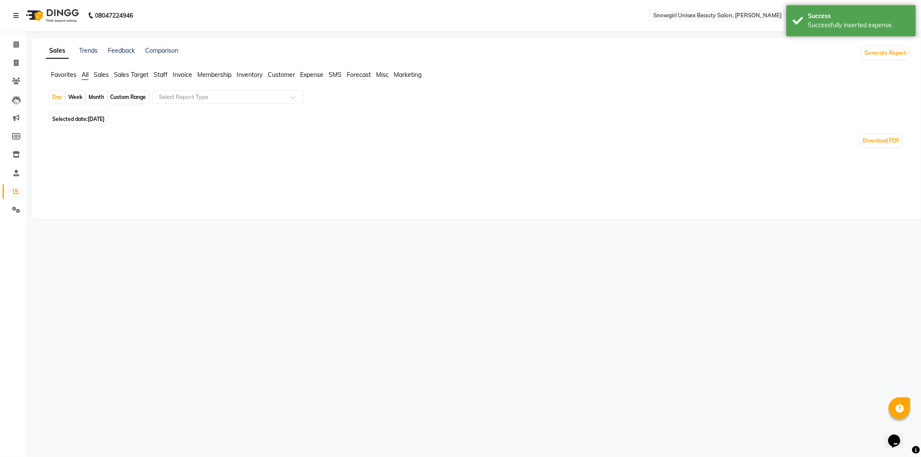
click at [107, 124] on span "Selected date: [DATE]" at bounding box center [78, 119] width 57 height 11
select select "9"
select select "2025"
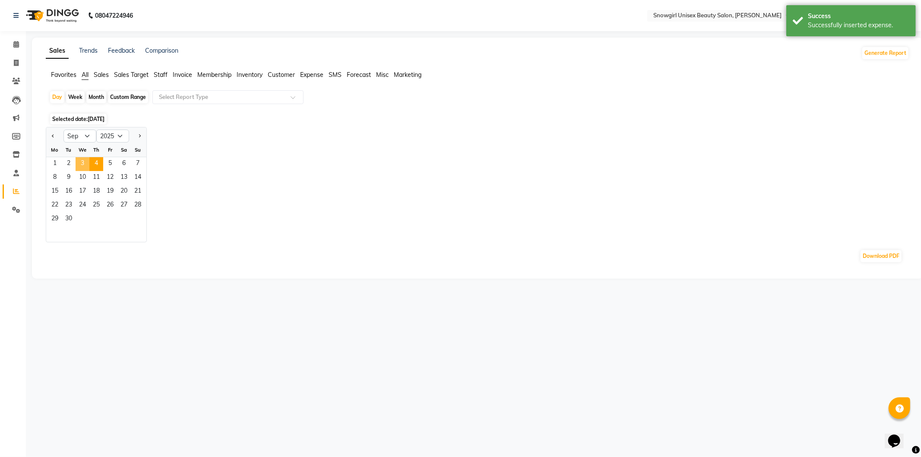
click at [80, 162] on span "3" at bounding box center [83, 164] width 14 height 14
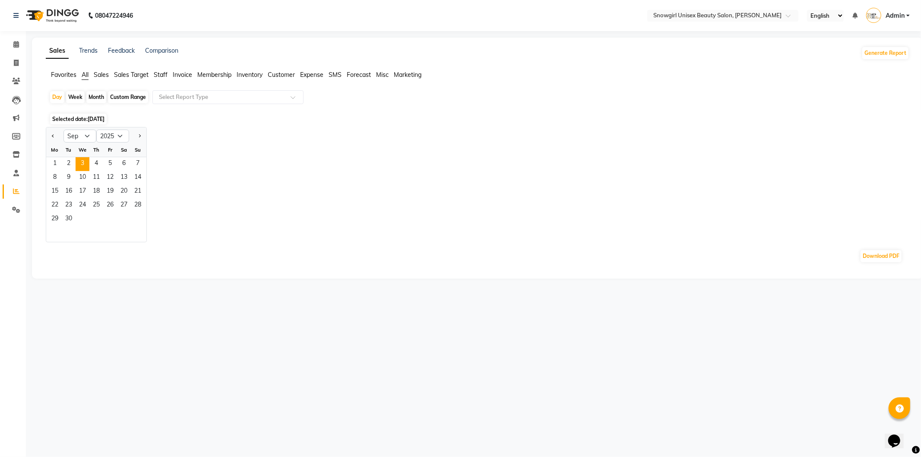
click at [725, 339] on div "08047224946 Select Location × Snowgirl Unisex Beauty Salon, [PERSON_NAME] Engli…" at bounding box center [460, 228] width 921 height 457
